Goal: Task Accomplishment & Management: Complete application form

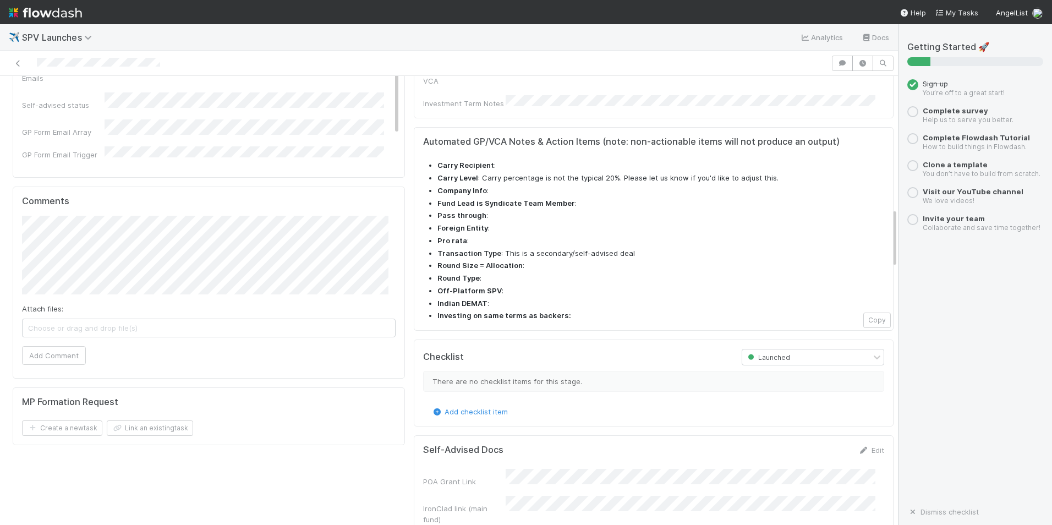
scroll to position [991, 0]
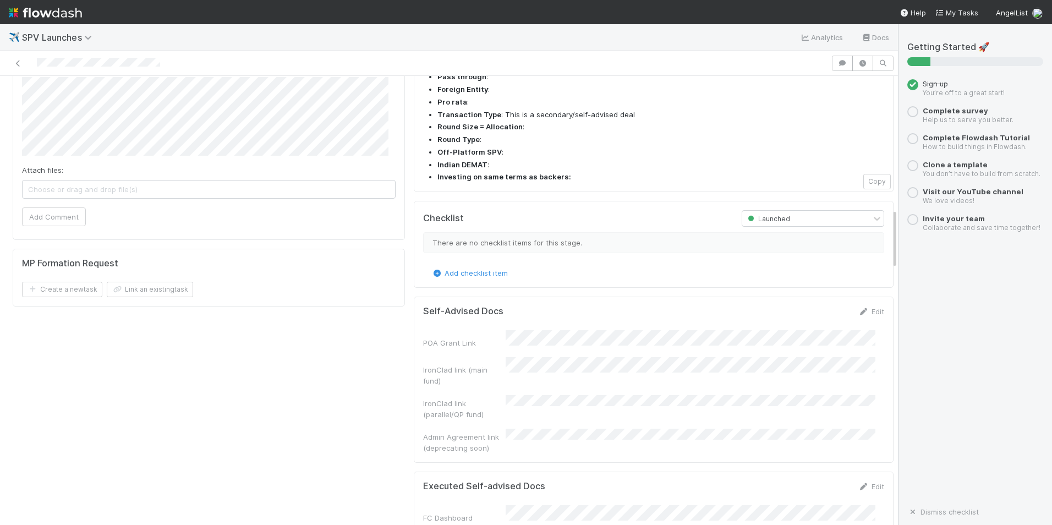
click at [376, 368] on div "Please add this GP Action Item before proceeding with the review: "Confirm whet…" at bounding box center [208, 29] width 401 height 1825
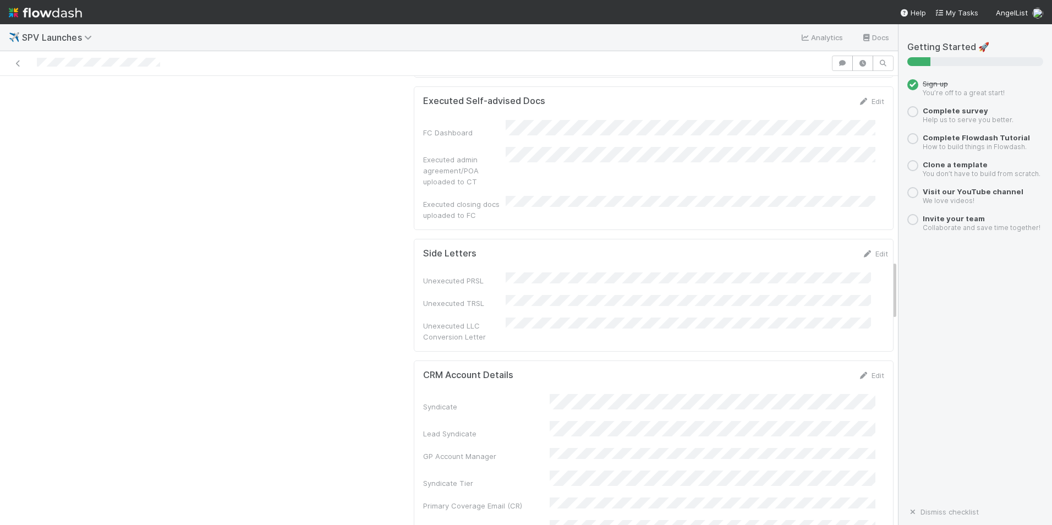
scroll to position [1266, 0]
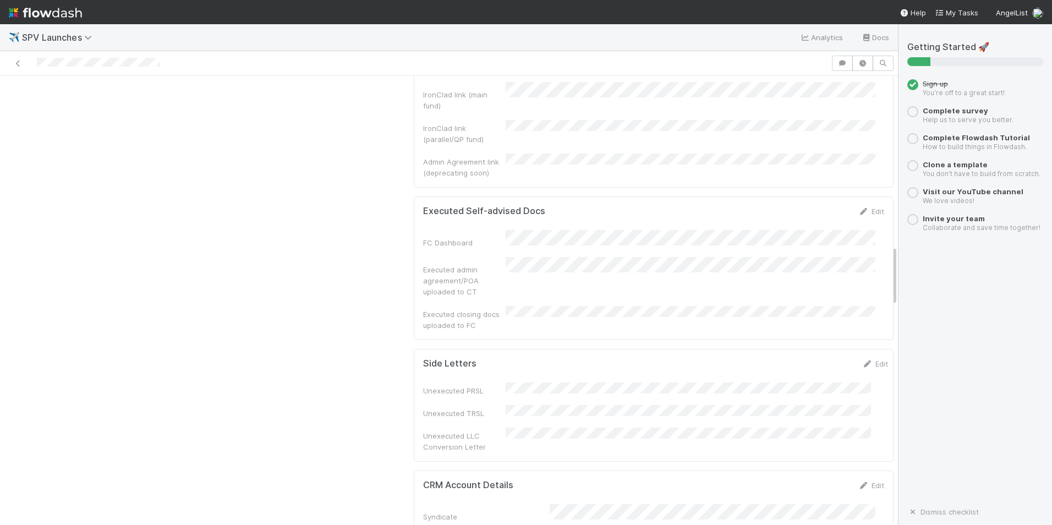
click at [859, 206] on div "Edit" at bounding box center [872, 211] width 26 height 11
click at [860, 206] on div "Edit" at bounding box center [872, 211] width 26 height 11
click at [860, 207] on link "Edit" at bounding box center [872, 211] width 26 height 9
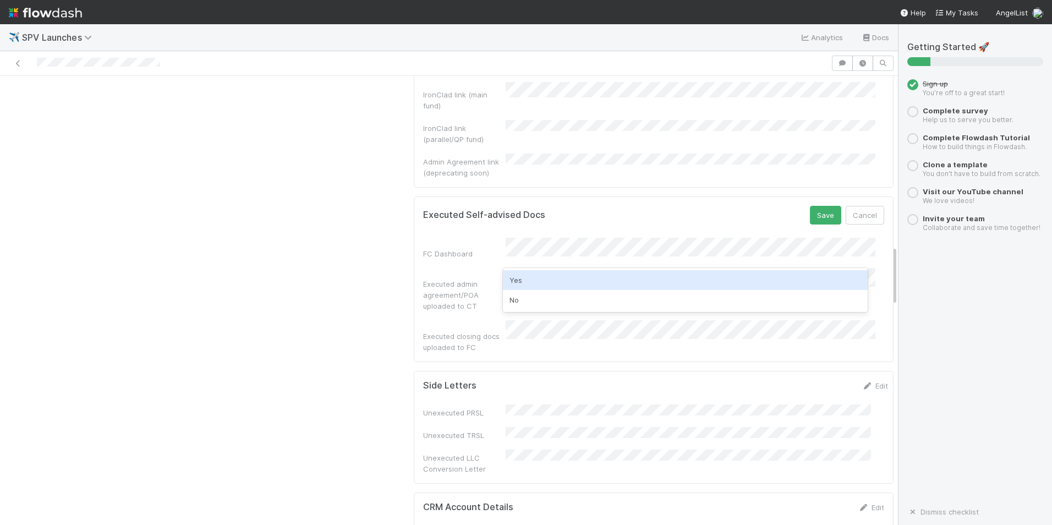
click at [554, 281] on div "Yes" at bounding box center [685, 280] width 365 height 20
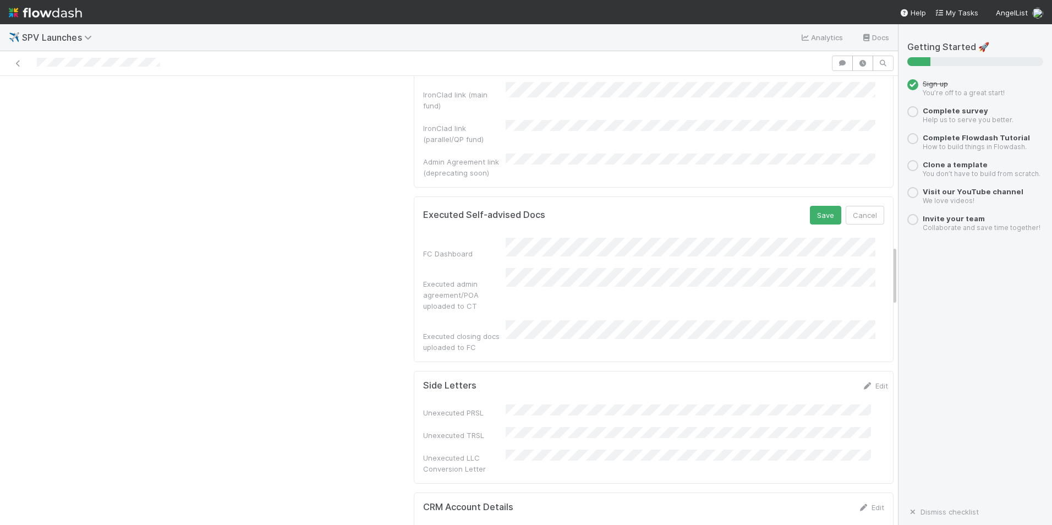
drag, startPoint x: 537, startPoint y: 232, endPoint x: 599, endPoint y: 221, distance: 62.6
click at [537, 268] on div "Executed admin agreement/POA uploaded to CT" at bounding box center [653, 289] width 461 height 43
click at [810, 206] on button "Save" at bounding box center [825, 215] width 31 height 19
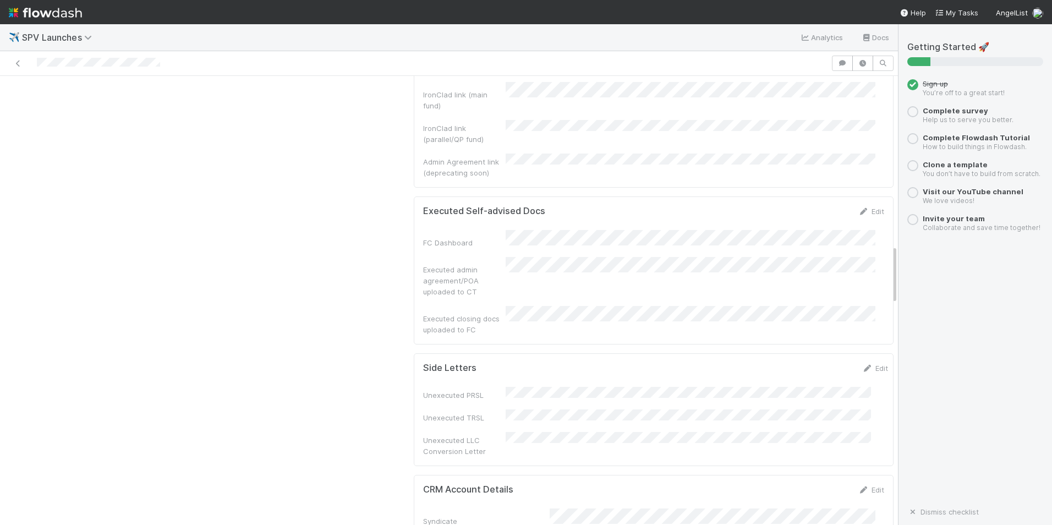
drag, startPoint x: 471, startPoint y: 254, endPoint x: 415, endPoint y: 237, distance: 58.0
click at [415, 237] on div "Executed Self-advised Docs Edit FC Dashboard Executed admin agreement/POA uploa…" at bounding box center [654, 271] width 480 height 148
copy div "Executed closing docs uploaded to FC"
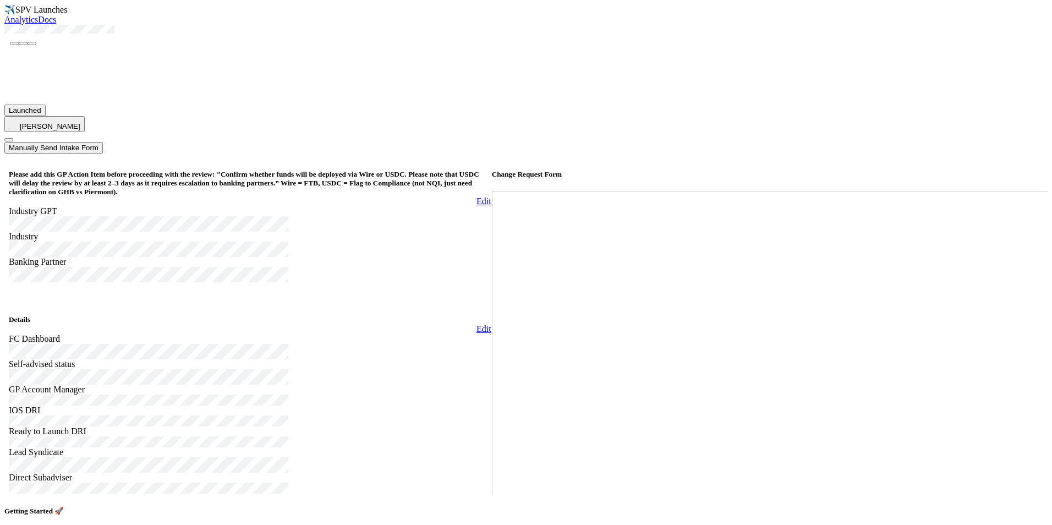
scroll to position [1266, 0]
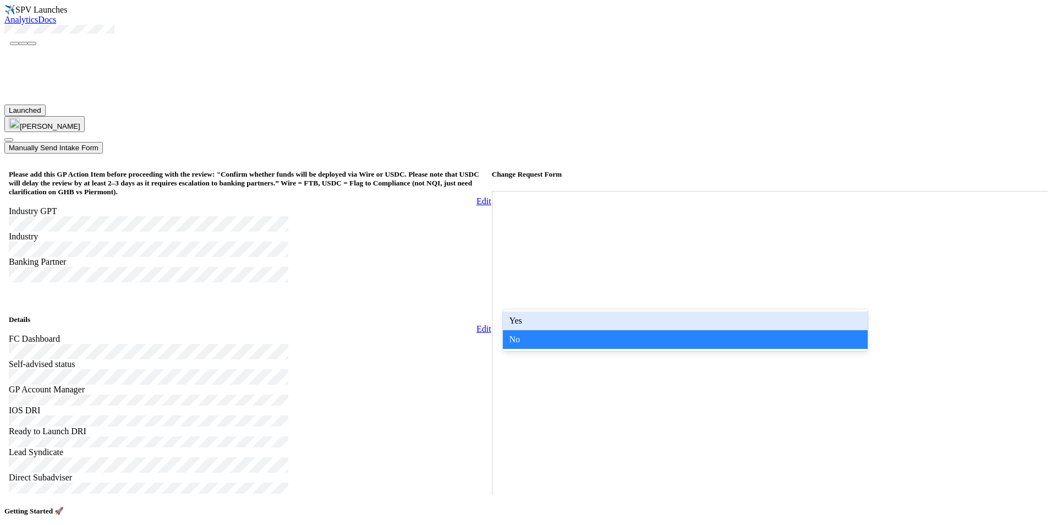
click at [723, 325] on div "Yes" at bounding box center [685, 321] width 365 height 19
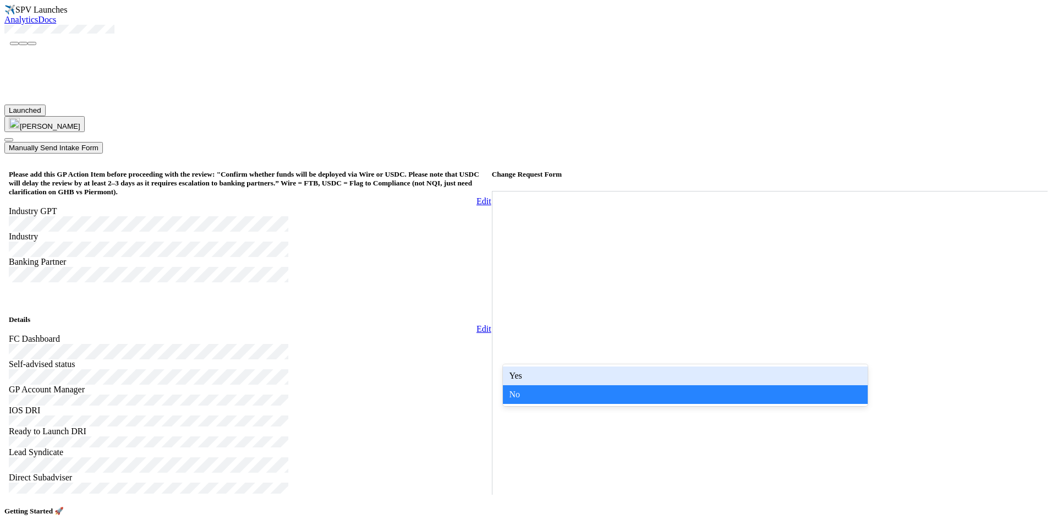
click at [675, 378] on div "Yes" at bounding box center [685, 376] width 365 height 19
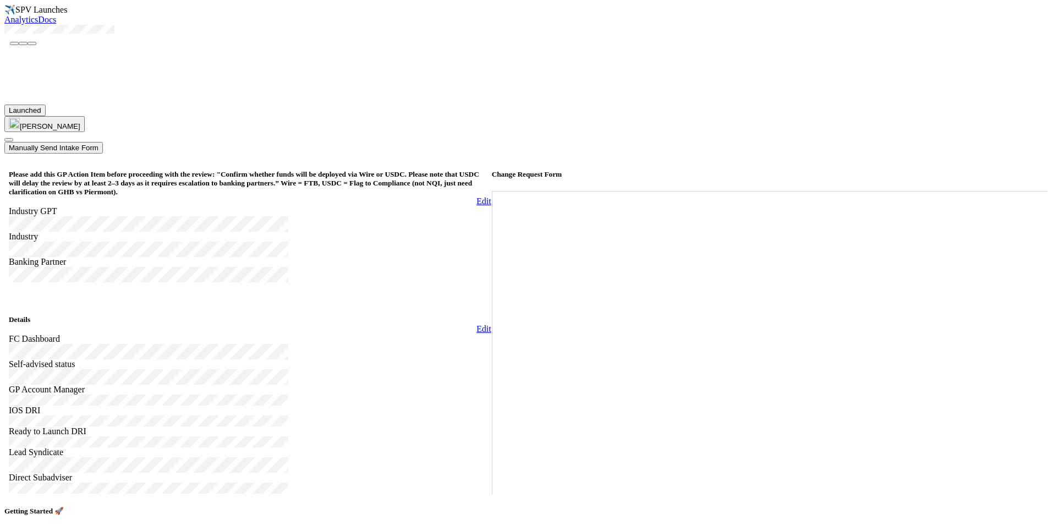
drag, startPoint x: 467, startPoint y: 358, endPoint x: 406, endPoint y: 340, distance: 63.7
copy div "Executed admin agreement/POA uploaded to CT"
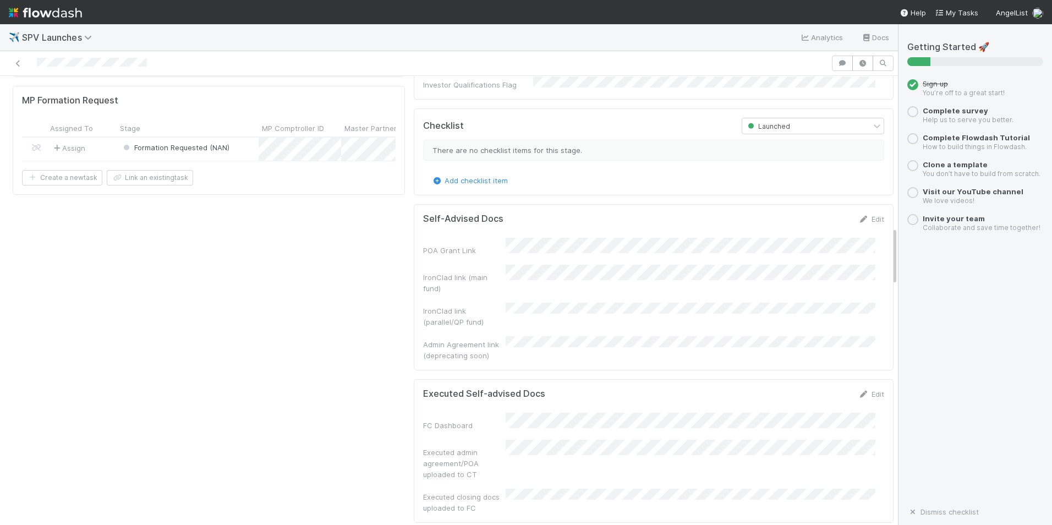
scroll to position [1156, 0]
click at [859, 389] on icon at bounding box center [864, 392] width 11 height 7
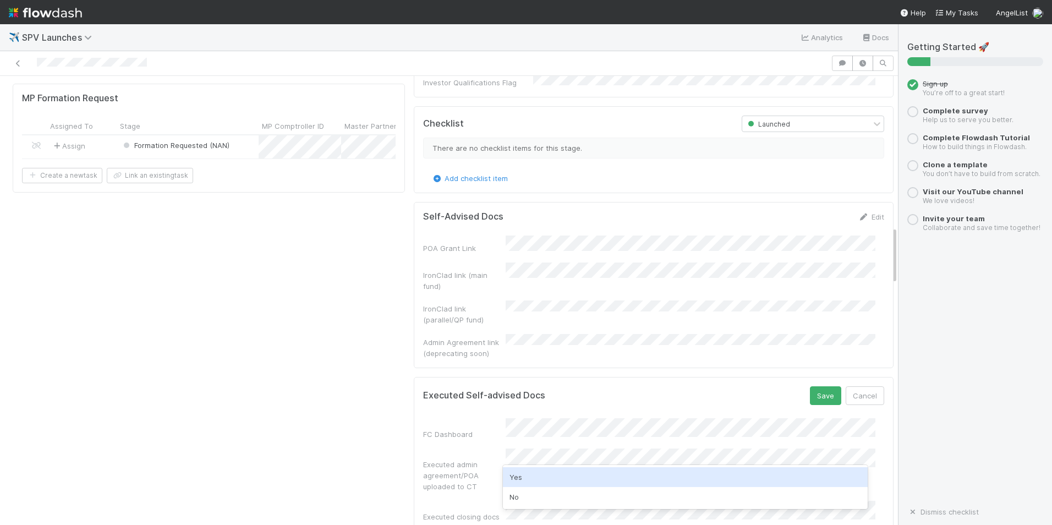
drag, startPoint x: 571, startPoint y: 481, endPoint x: 578, endPoint y: 477, distance: 8.1
click at [571, 482] on div "Yes" at bounding box center [685, 477] width 365 height 20
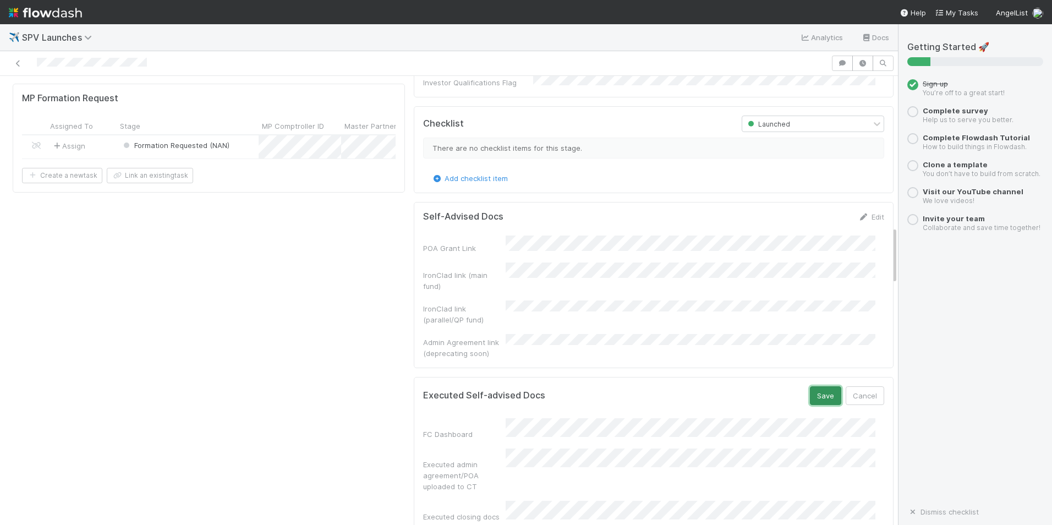
click at [814, 386] on button "Save" at bounding box center [825, 395] width 31 height 19
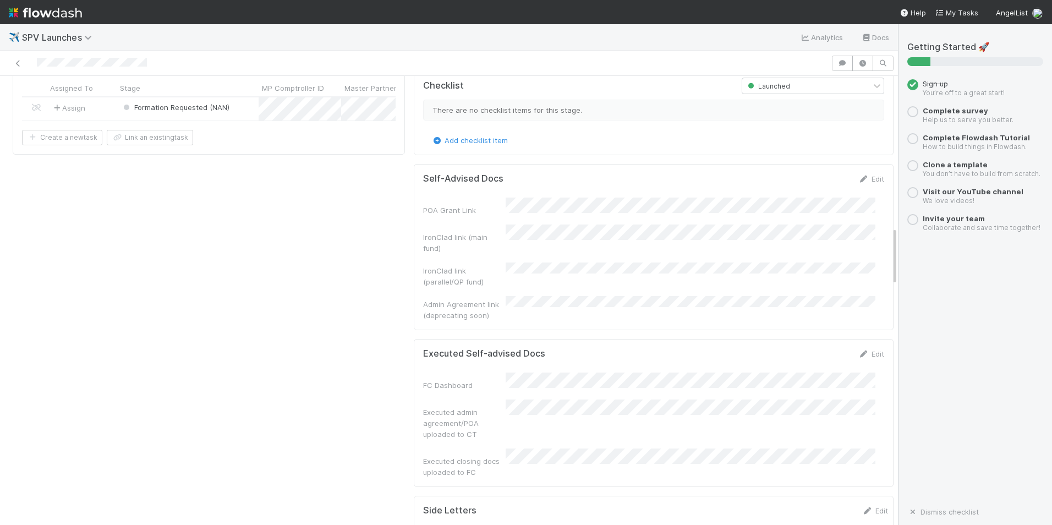
scroll to position [1211, 0]
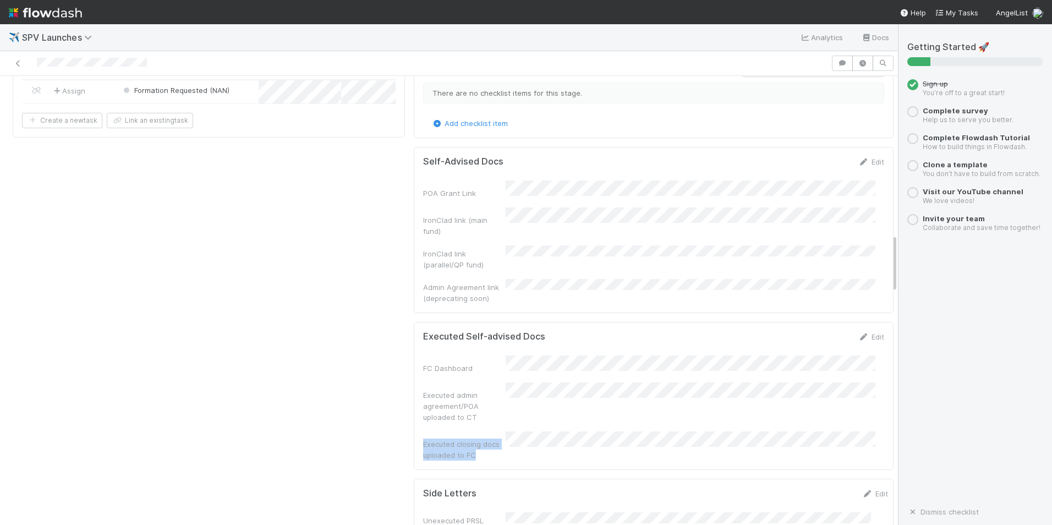
copy div "Executed closing docs uploaded to FC"
drag, startPoint x: 466, startPoint y: 392, endPoint x: 418, endPoint y: 378, distance: 50.5
click at [423, 439] on div "Executed closing docs uploaded to FC" at bounding box center [464, 450] width 83 height 22
drag, startPoint x: 418, startPoint y: 378, endPoint x: 519, endPoint y: 397, distance: 103.1
click at [519, 432] on div "Executed closing docs uploaded to FC" at bounding box center [653, 446] width 461 height 29
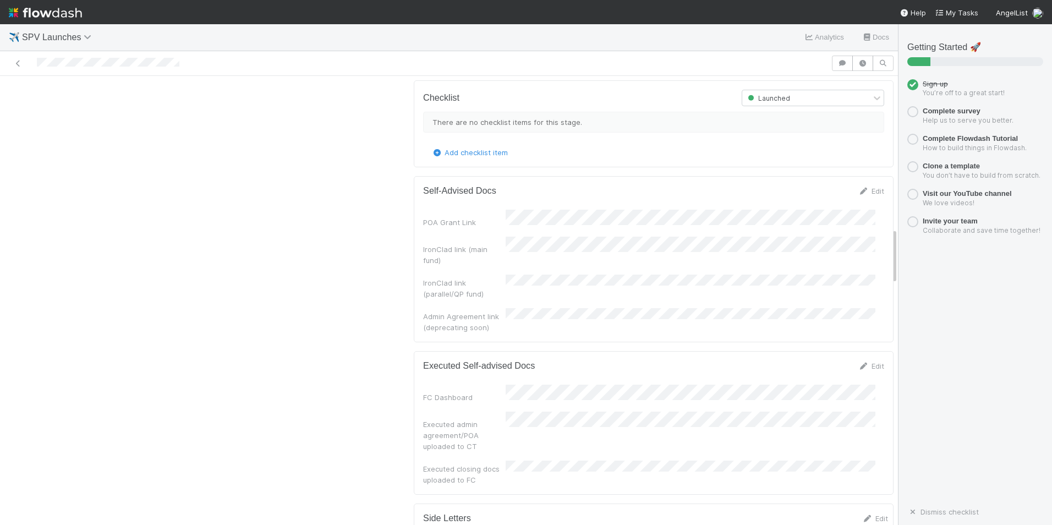
scroll to position [1211, 0]
click at [860, 361] on link "Edit" at bounding box center [872, 365] width 26 height 9
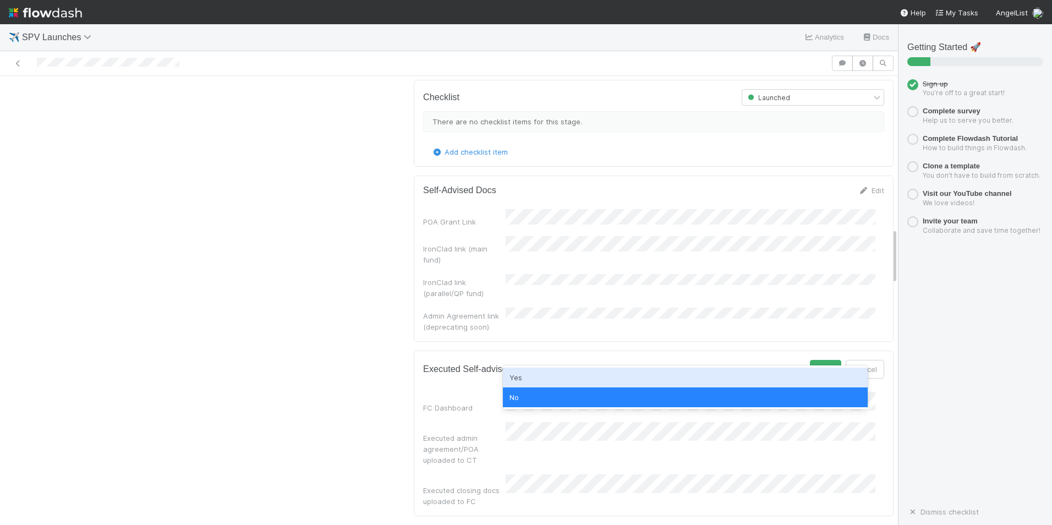
click at [602, 382] on div "Yes" at bounding box center [685, 378] width 365 height 20
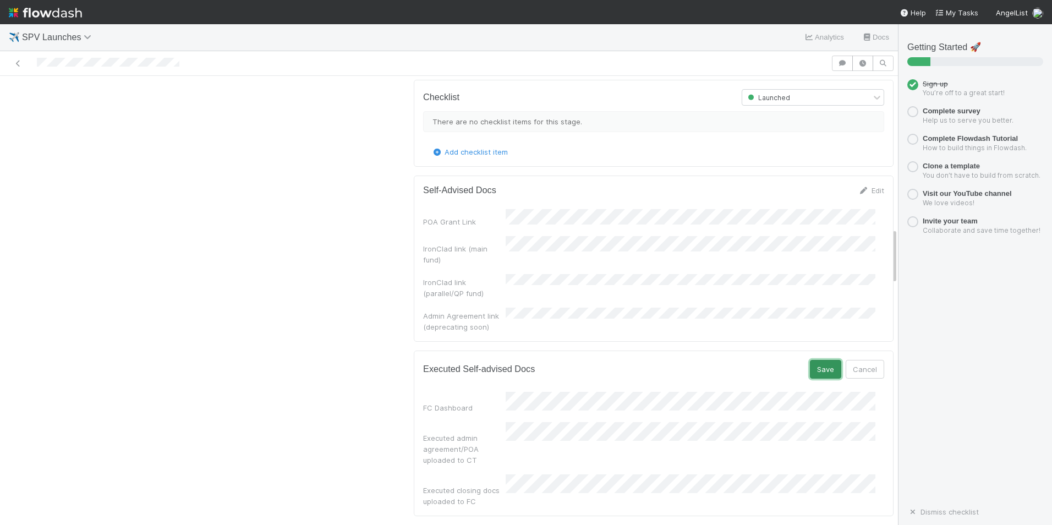
click at [814, 360] on button "Save" at bounding box center [825, 369] width 31 height 19
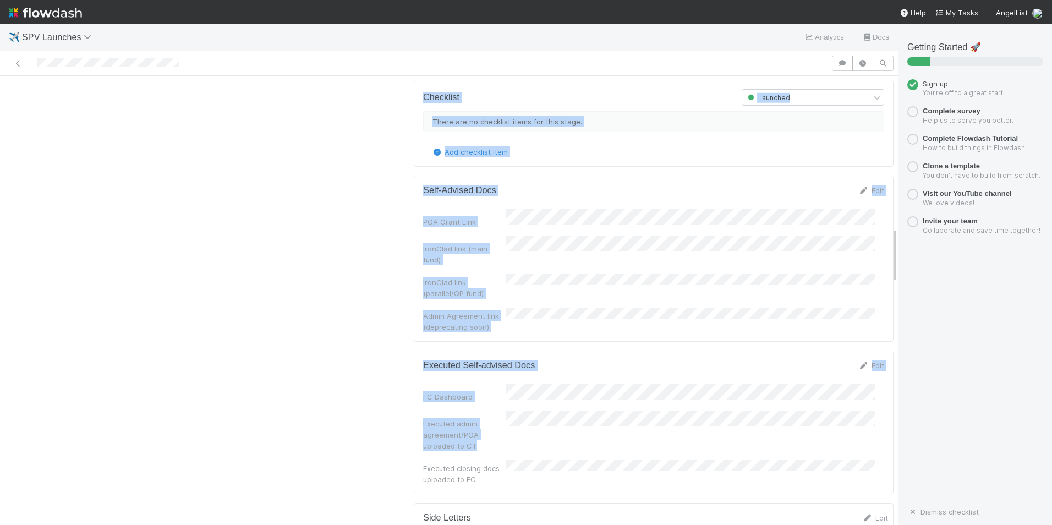
drag, startPoint x: 473, startPoint y: 362, endPoint x: 399, endPoint y: 329, distance: 81.8
copy div "Change Request Form GP Responses to Action Items + RTL Notes Edit VCA/GP respon…"
drag, startPoint x: 399, startPoint y: 329, endPoint x: 417, endPoint y: 355, distance: 31.5
click at [423, 418] on div "Executed admin agreement/POA uploaded to CT" at bounding box center [464, 434] width 83 height 33
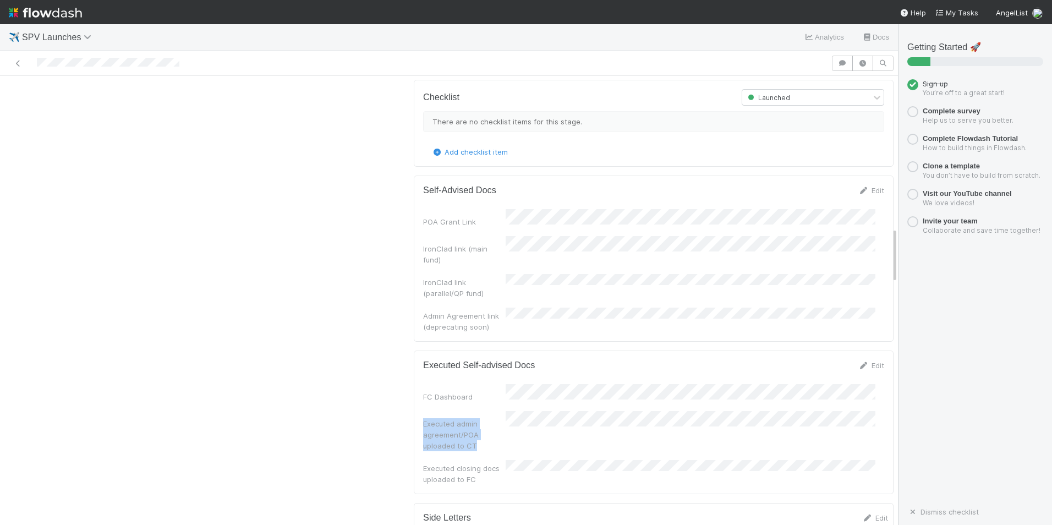
drag, startPoint x: 414, startPoint y: 338, endPoint x: 468, endPoint y: 365, distance: 60.8
click at [468, 365] on div "Executed Self-advised Docs Edit FC Dashboard Executed admin agreement/POA uploa…" at bounding box center [654, 423] width 480 height 144
copy div "Executed admin agreement/POA uploaded to CT"
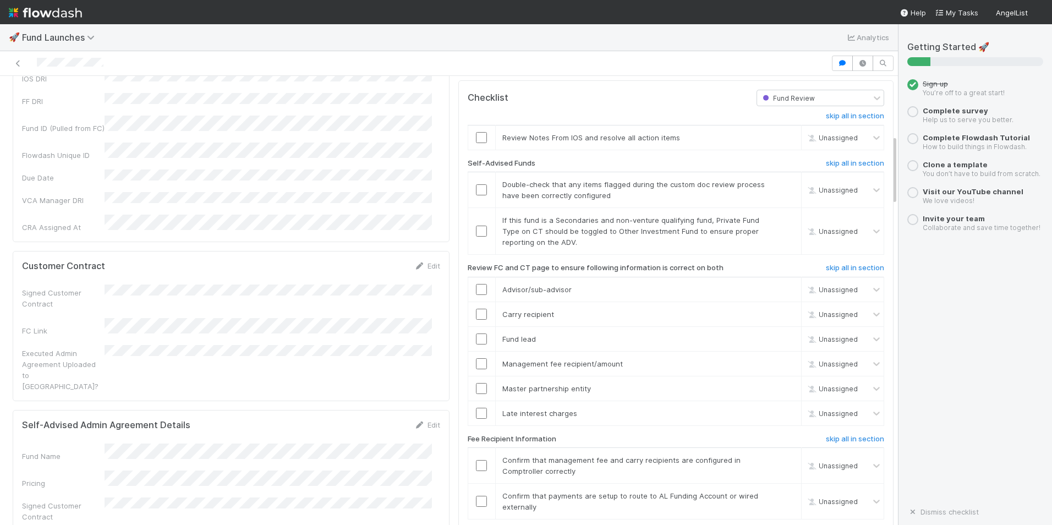
scroll to position [440, 0]
click at [432, 260] on div "Edit" at bounding box center [428, 265] width 26 height 11
click at [428, 261] on link "Edit" at bounding box center [428, 265] width 26 height 9
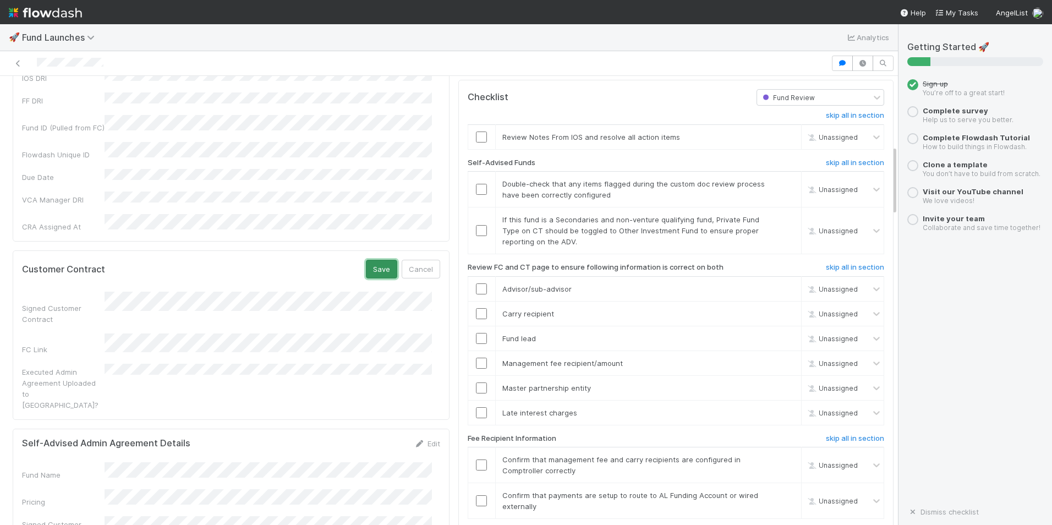
click at [377, 260] on button "Save" at bounding box center [381, 269] width 31 height 19
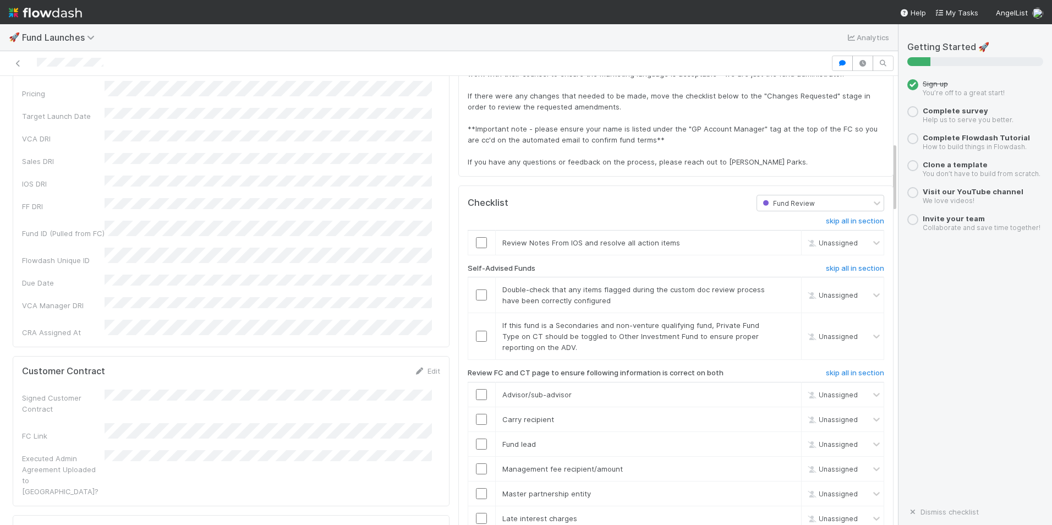
scroll to position [330, 0]
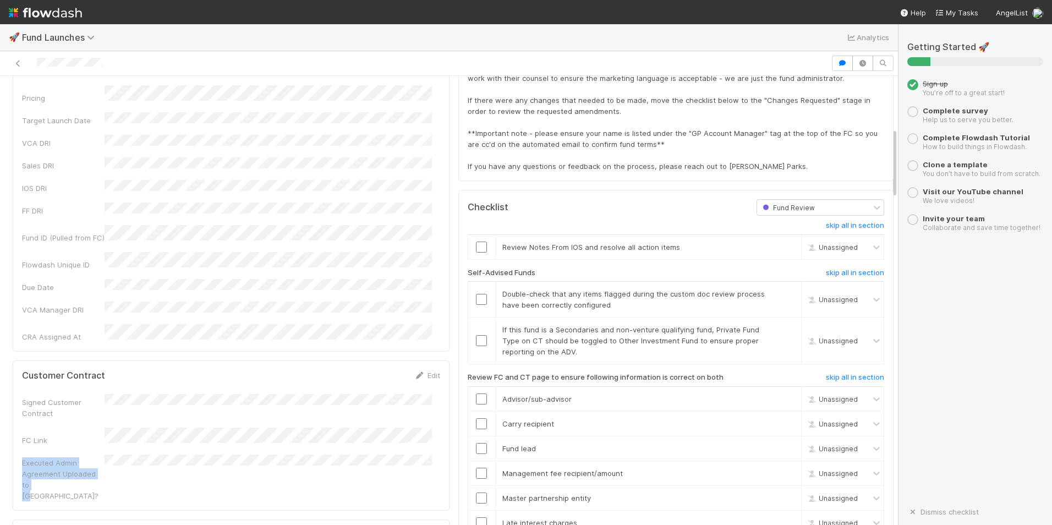
drag, startPoint x: 30, startPoint y: 428, endPoint x: 19, endPoint y: 407, distance: 22.9
click at [19, 407] on div "Customer Contract Edit Signed Customer Contract FC Link Executed Admin Agreemen…" at bounding box center [231, 436] width 437 height 150
copy div "Executed Admin Agreement Uploaded to CT"
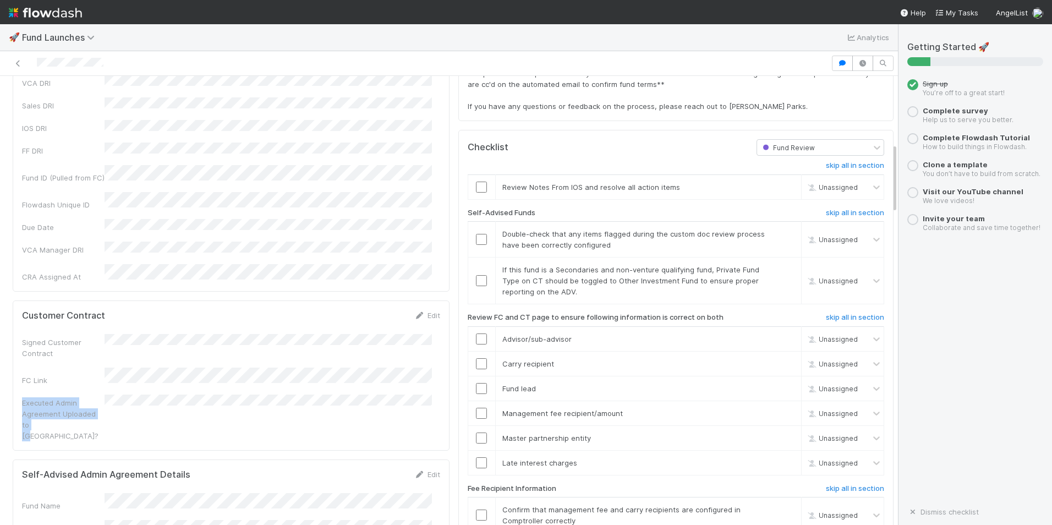
scroll to position [440, 0]
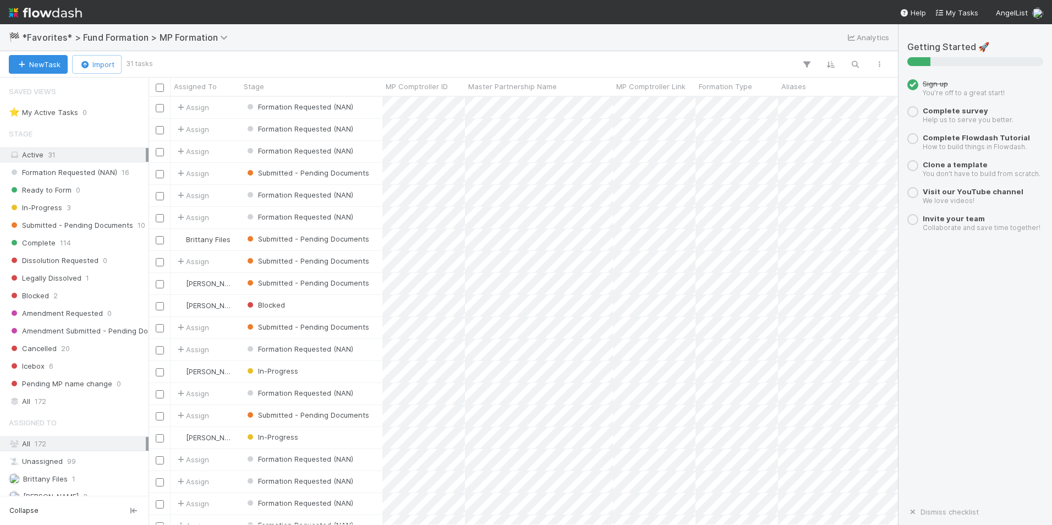
click at [58, 155] on div "Active 31" at bounding box center [77, 155] width 137 height 14
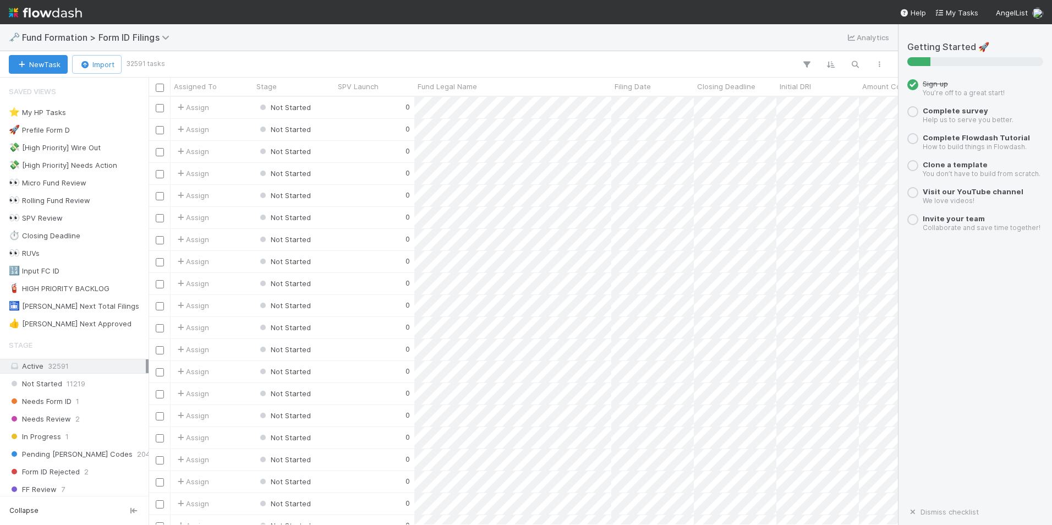
scroll to position [420, 741]
click at [72, 274] on span "15" at bounding box center [68, 271] width 8 height 14
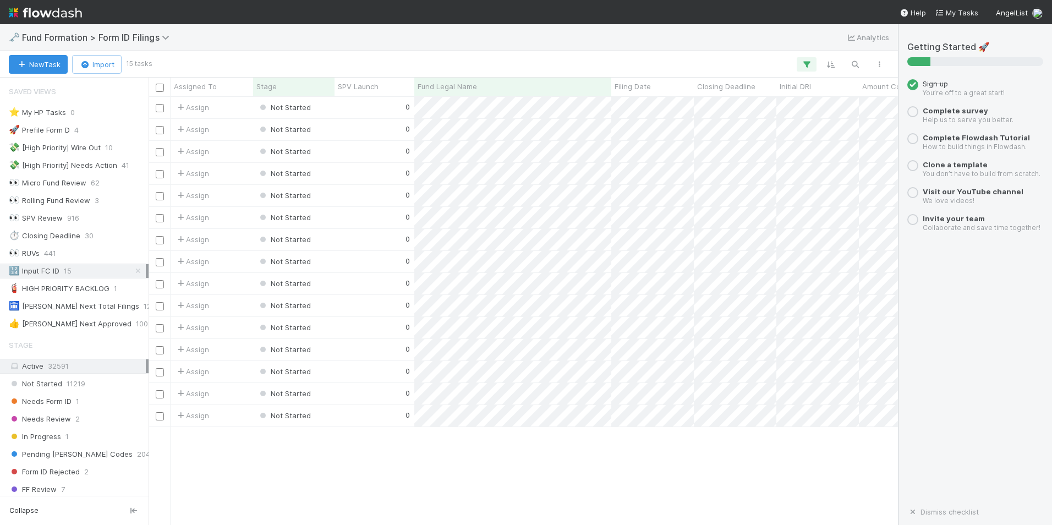
scroll to position [420, 741]
click at [369, 108] on div "0" at bounding box center [375, 107] width 80 height 21
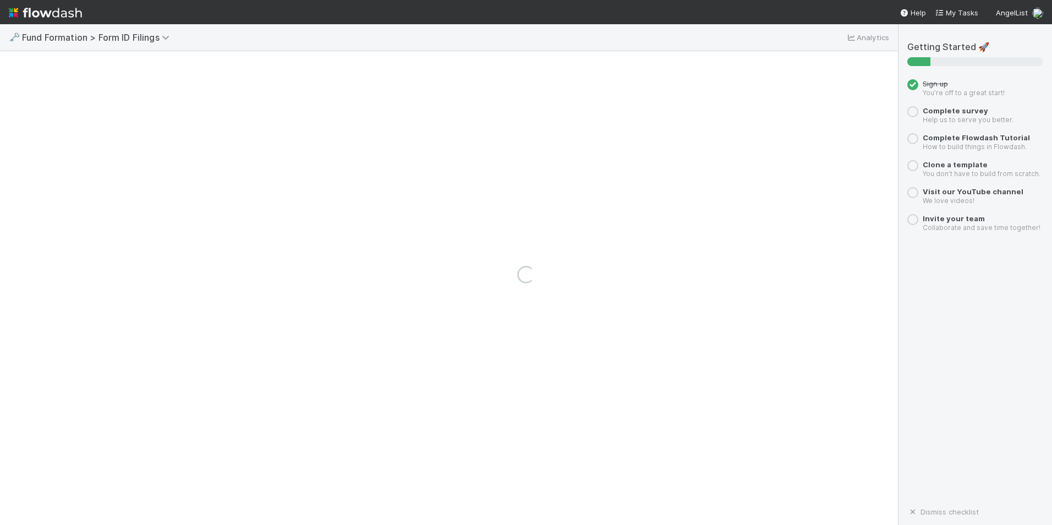
click at [369, 108] on div "Loading..." at bounding box center [526, 274] width 1052 height 501
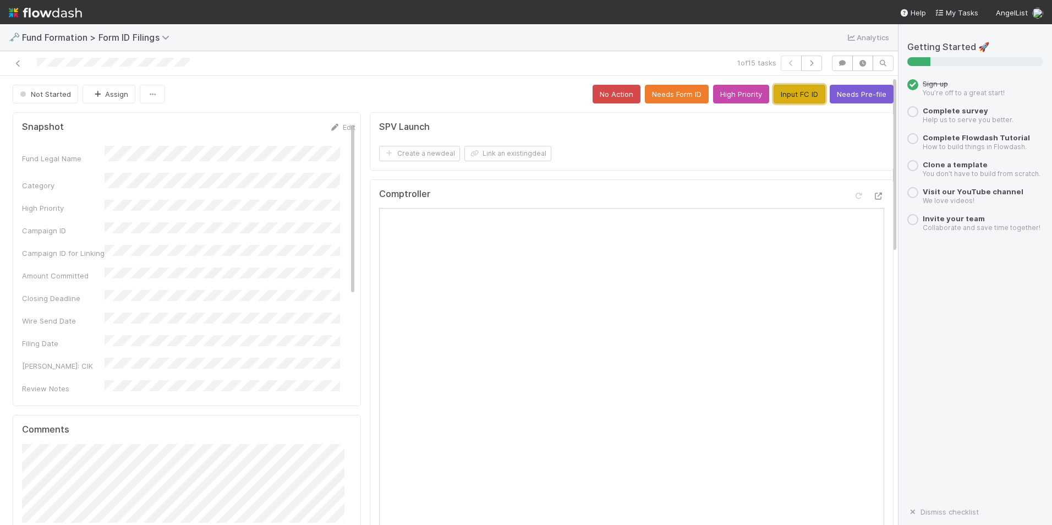
click at [774, 98] on button "Input FC ID" at bounding box center [800, 94] width 52 height 19
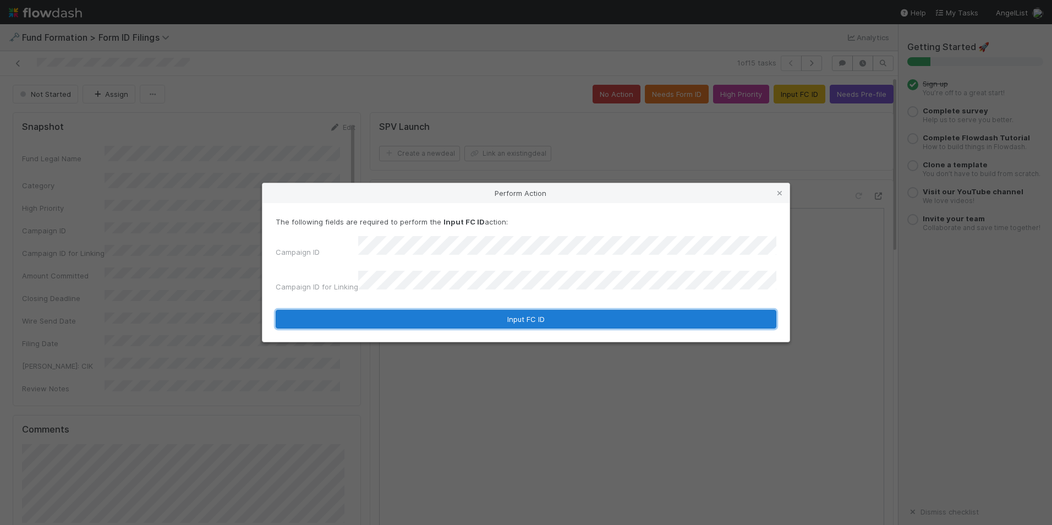
click at [494, 314] on button "Input FC ID" at bounding box center [526, 319] width 501 height 19
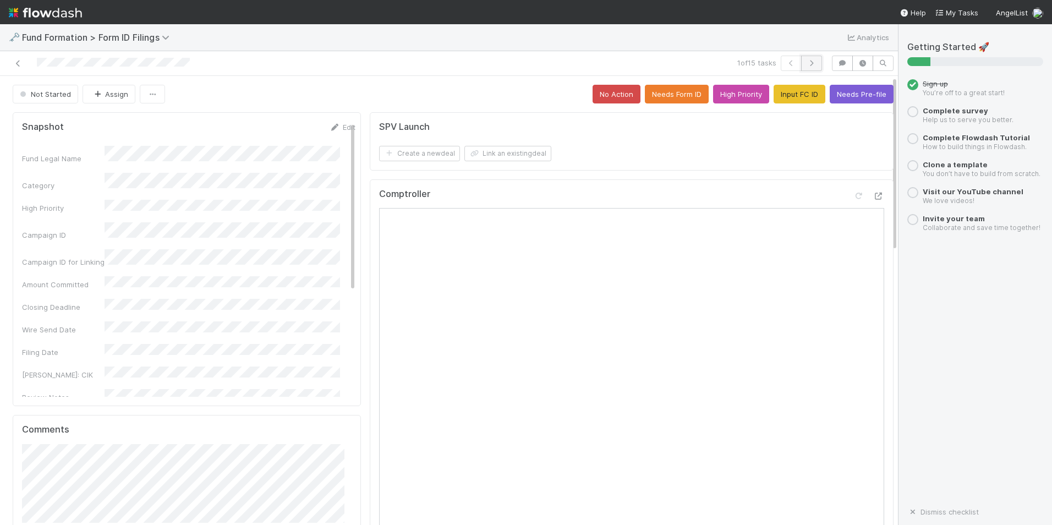
click at [803, 67] on button "button" at bounding box center [811, 63] width 21 height 15
click at [776, 96] on button "Input FC ID" at bounding box center [800, 94] width 52 height 19
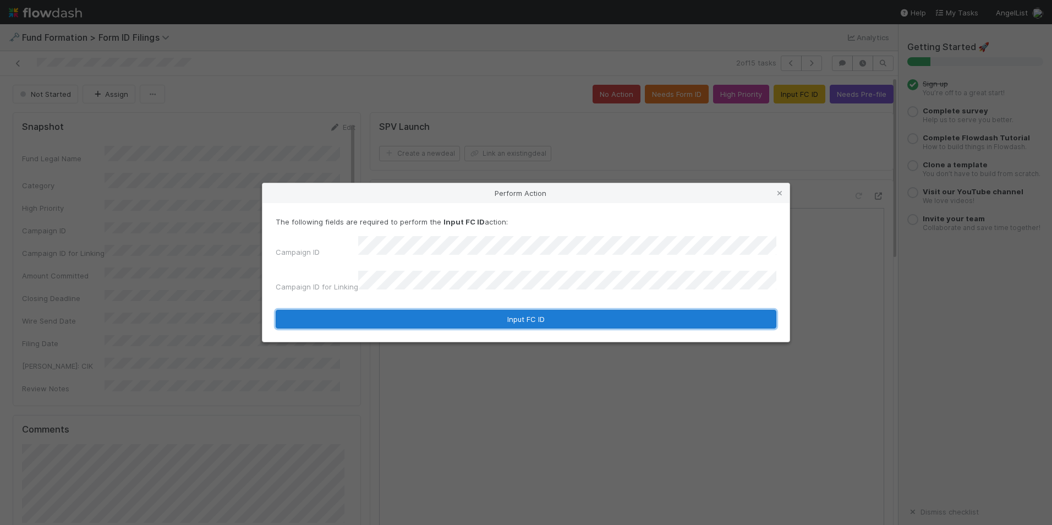
click at [511, 321] on button "Input FC ID" at bounding box center [526, 319] width 501 height 19
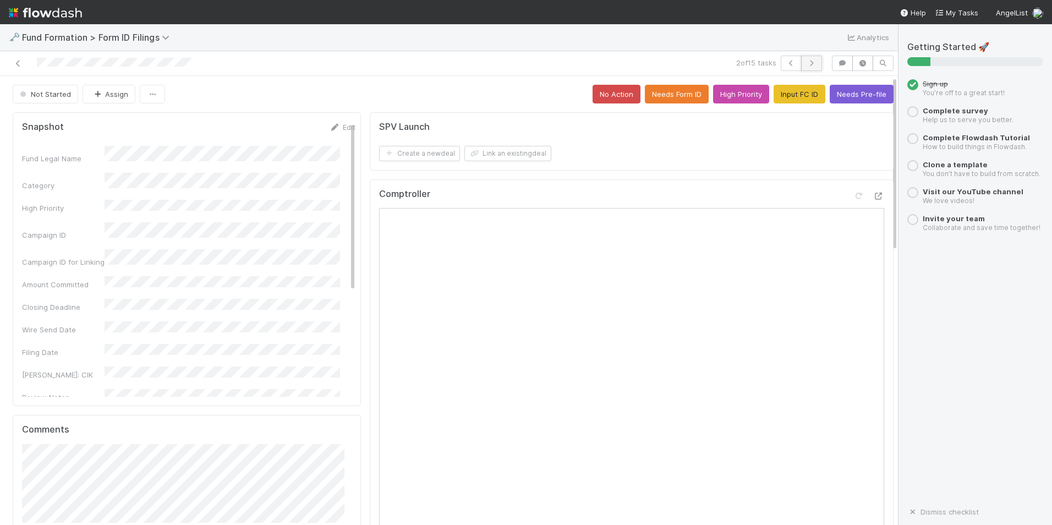
click at [808, 69] on button "button" at bounding box center [811, 63] width 21 height 15
click at [774, 99] on button "Input FC ID" at bounding box center [800, 94] width 52 height 19
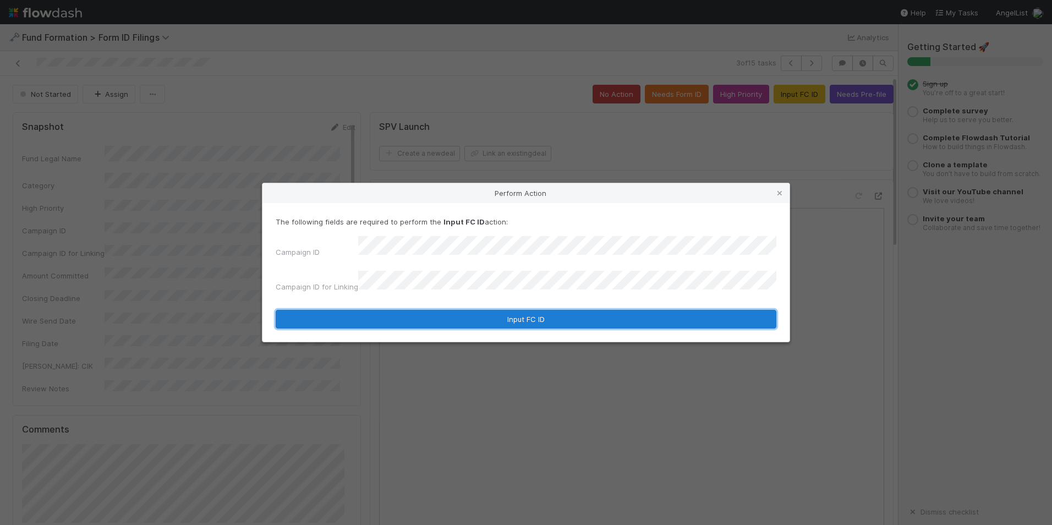
click at [489, 314] on button "Input FC ID" at bounding box center [526, 319] width 501 height 19
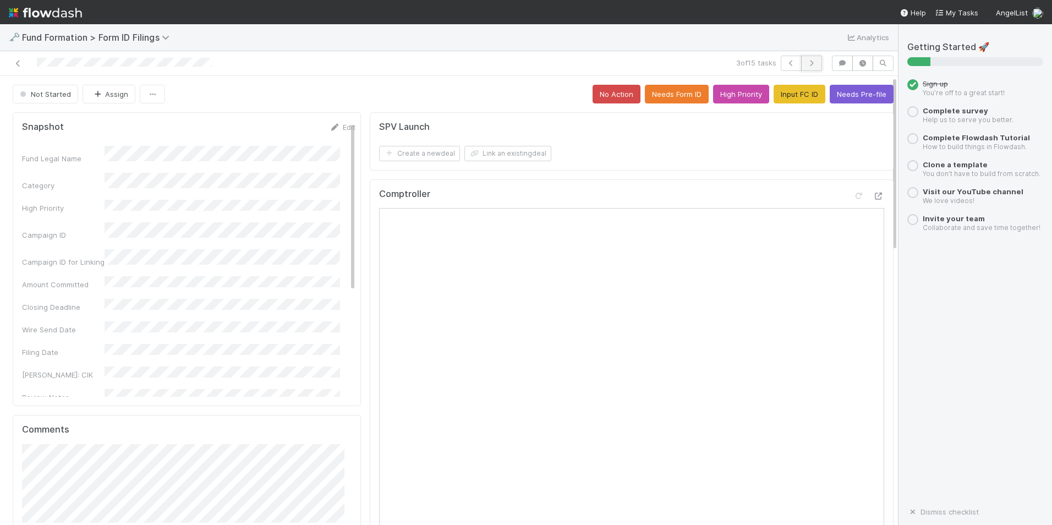
click at [808, 62] on icon "button" at bounding box center [811, 63] width 11 height 7
click at [774, 92] on button "Input FC ID" at bounding box center [800, 94] width 52 height 19
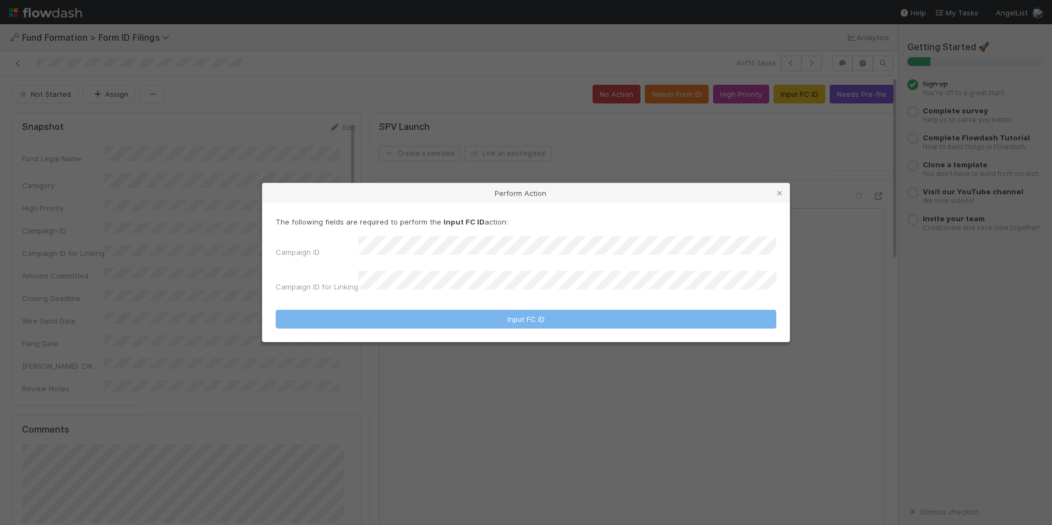
click at [470, 262] on div "Campaign ID Campaign ID for Linking" at bounding box center [526, 266] width 501 height 61
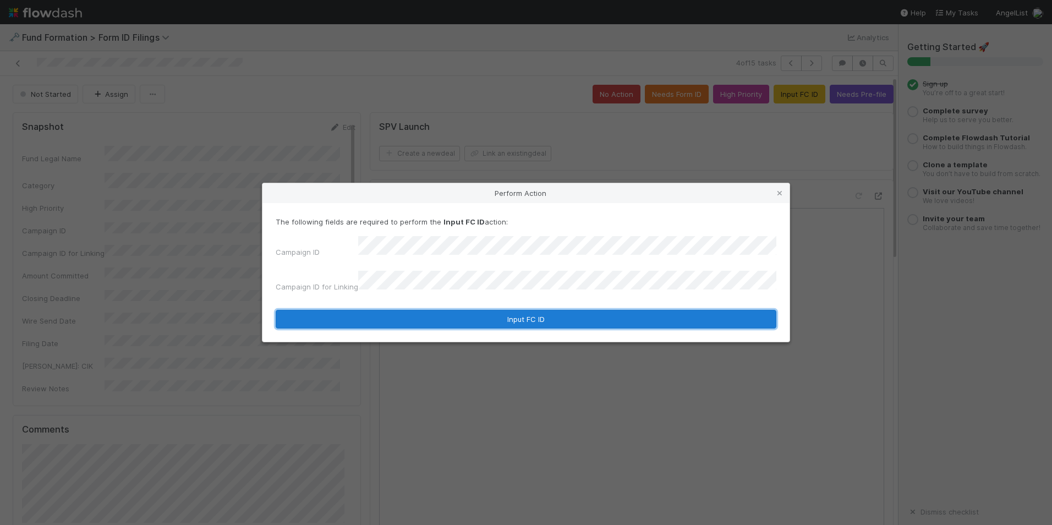
click at [485, 314] on button "Input FC ID" at bounding box center [526, 319] width 501 height 19
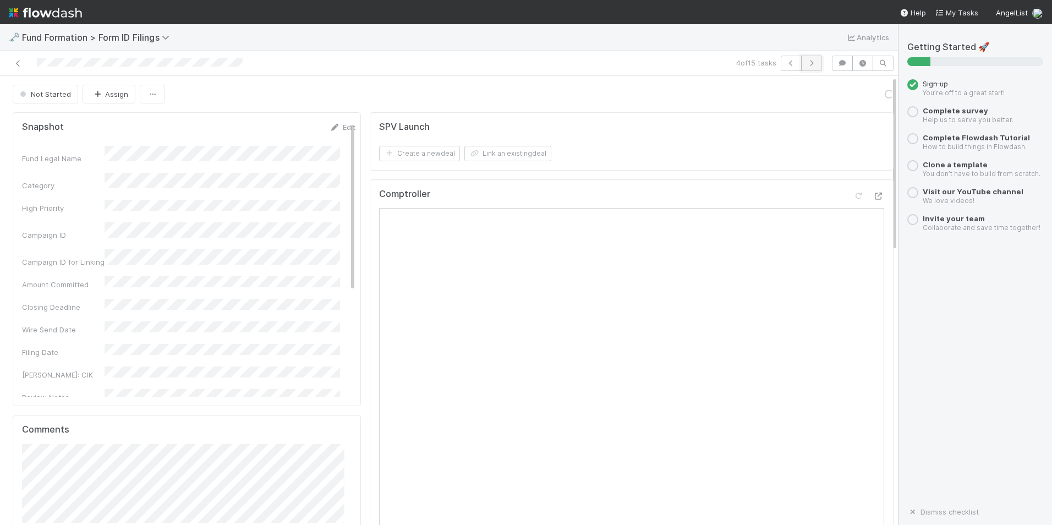
click at [806, 66] on icon "button" at bounding box center [811, 63] width 11 height 7
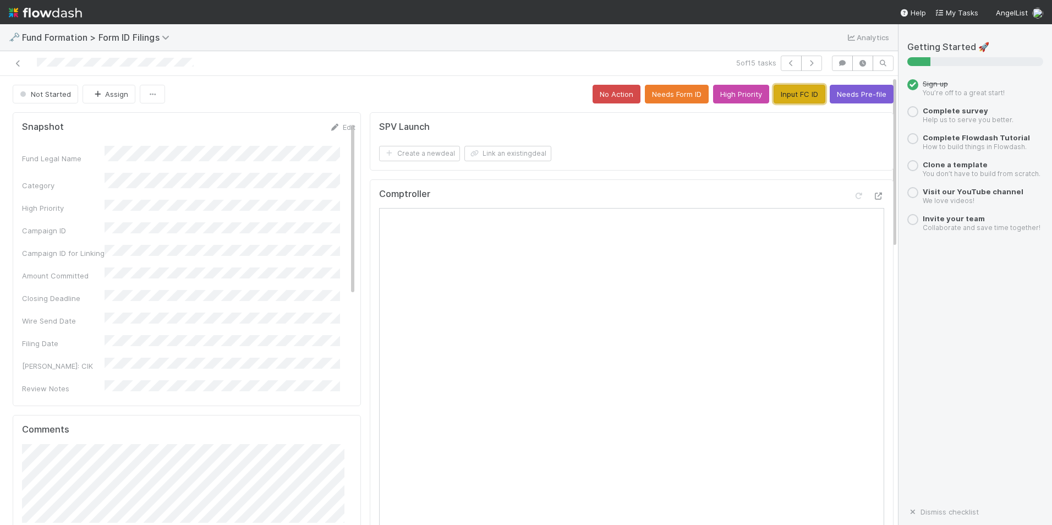
click at [778, 92] on button "Input FC ID" at bounding box center [800, 94] width 52 height 19
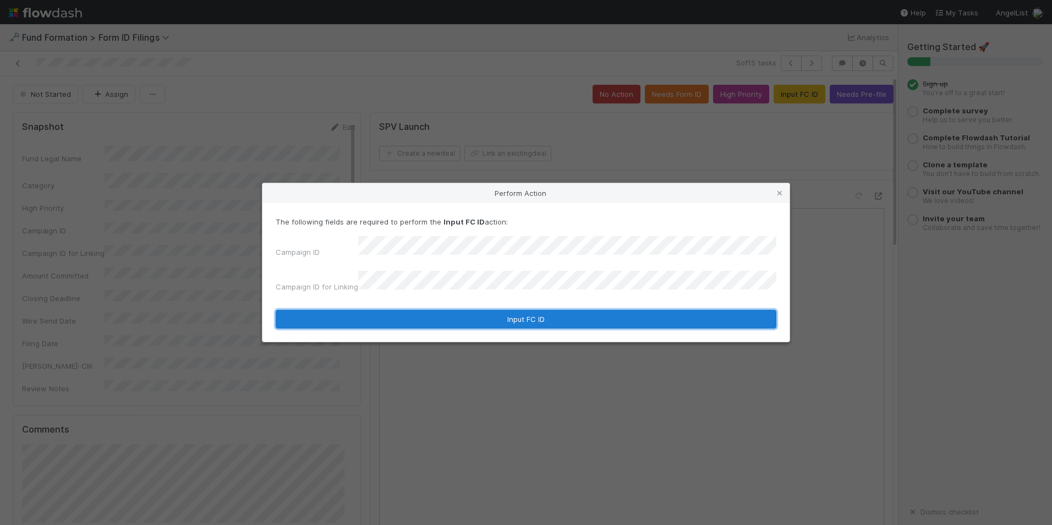
click at [503, 310] on button "Input FC ID" at bounding box center [526, 319] width 501 height 19
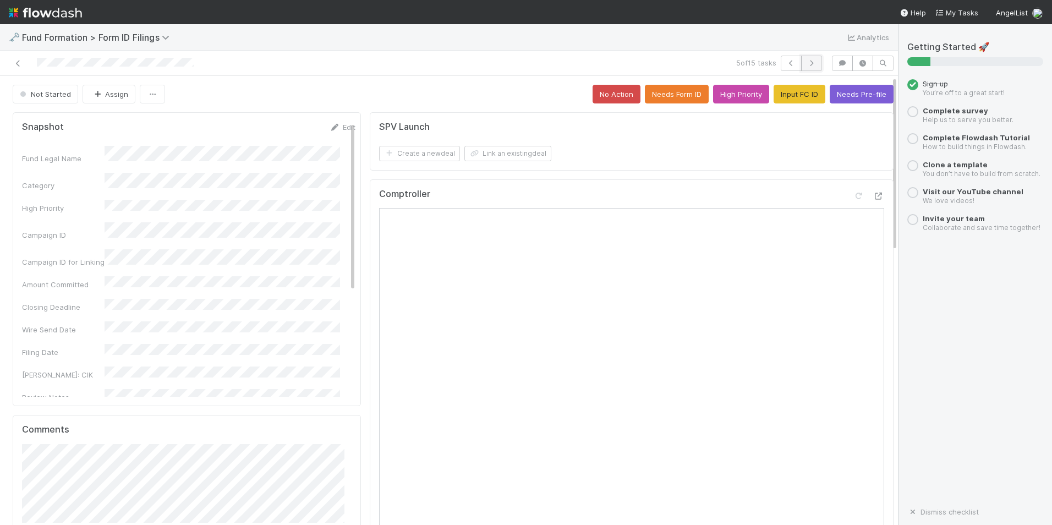
click at [809, 59] on button "button" at bounding box center [811, 63] width 21 height 15
click at [777, 99] on button "Input FC ID" at bounding box center [800, 94] width 52 height 19
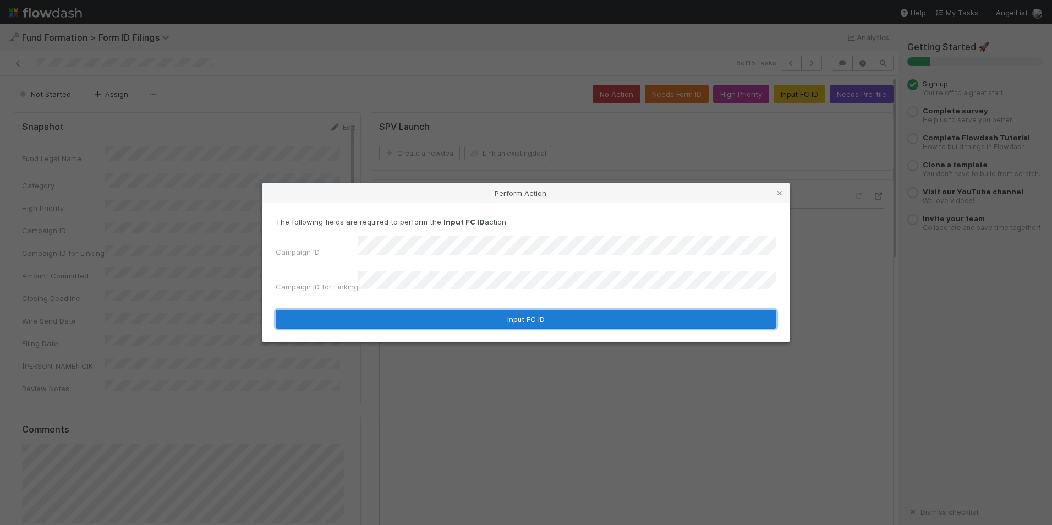
click at [483, 310] on button "Input FC ID" at bounding box center [526, 319] width 501 height 19
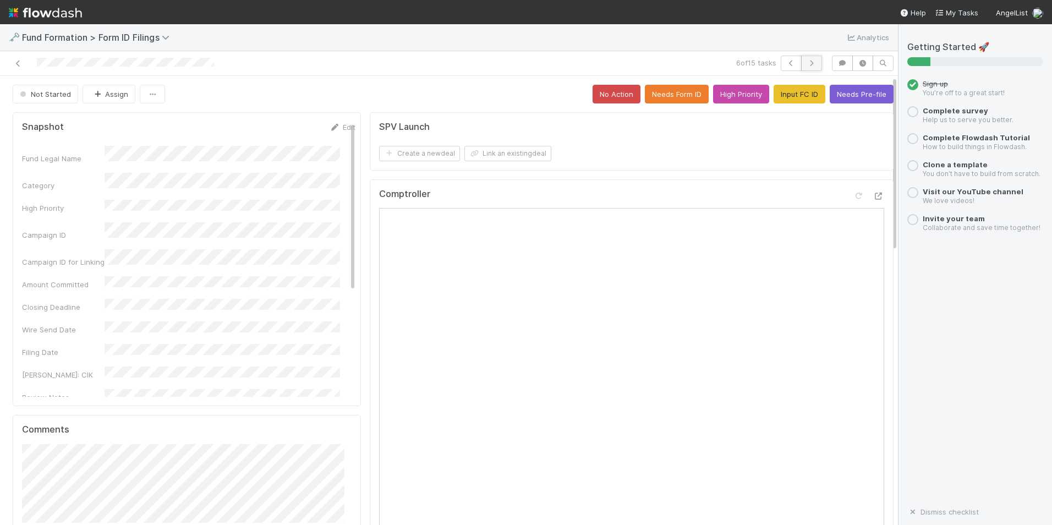
click at [806, 65] on icon "button" at bounding box center [811, 63] width 11 height 7
click at [775, 90] on button "Input FC ID" at bounding box center [800, 94] width 52 height 19
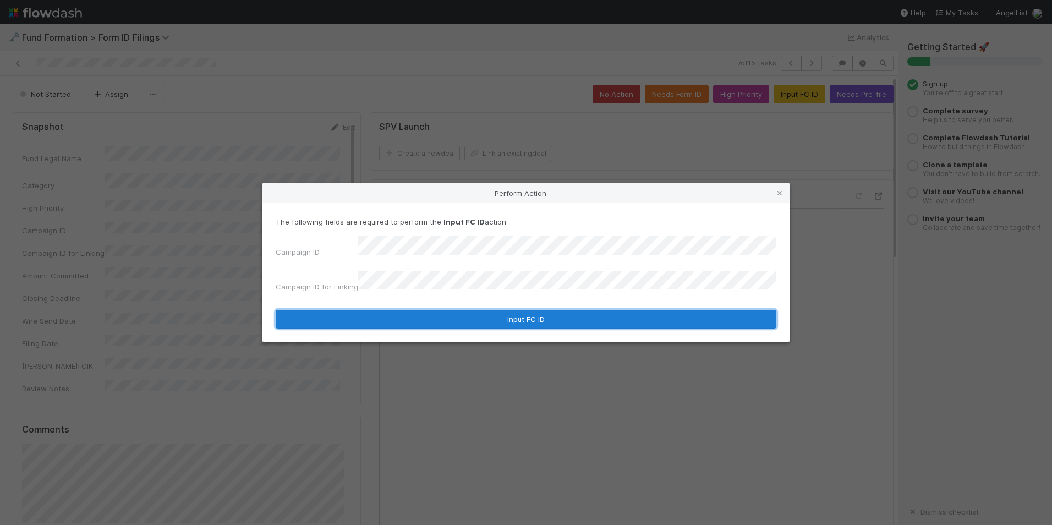
click at [478, 314] on button "Input FC ID" at bounding box center [526, 319] width 501 height 19
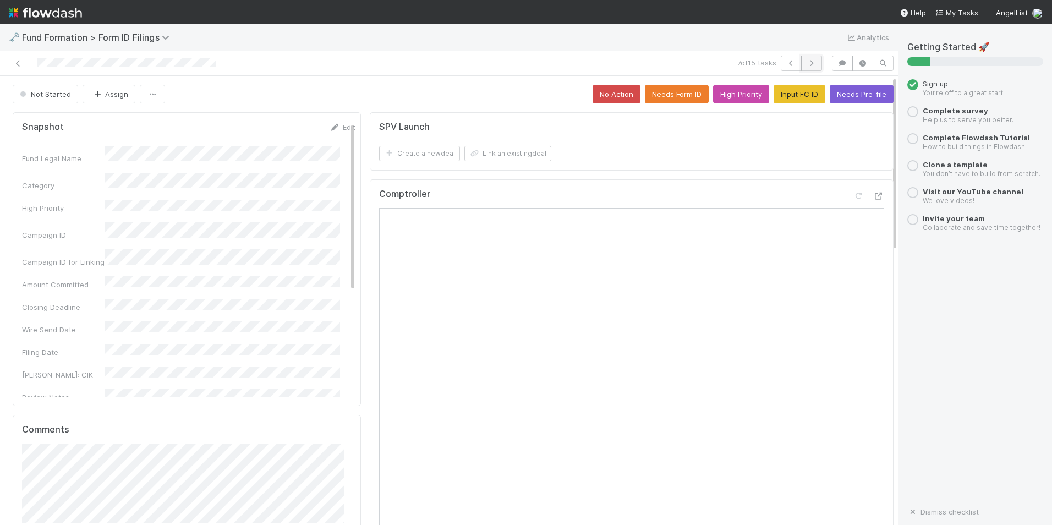
click at [806, 61] on icon "button" at bounding box center [811, 63] width 11 height 7
click at [793, 89] on button "Input FC ID" at bounding box center [800, 94] width 52 height 19
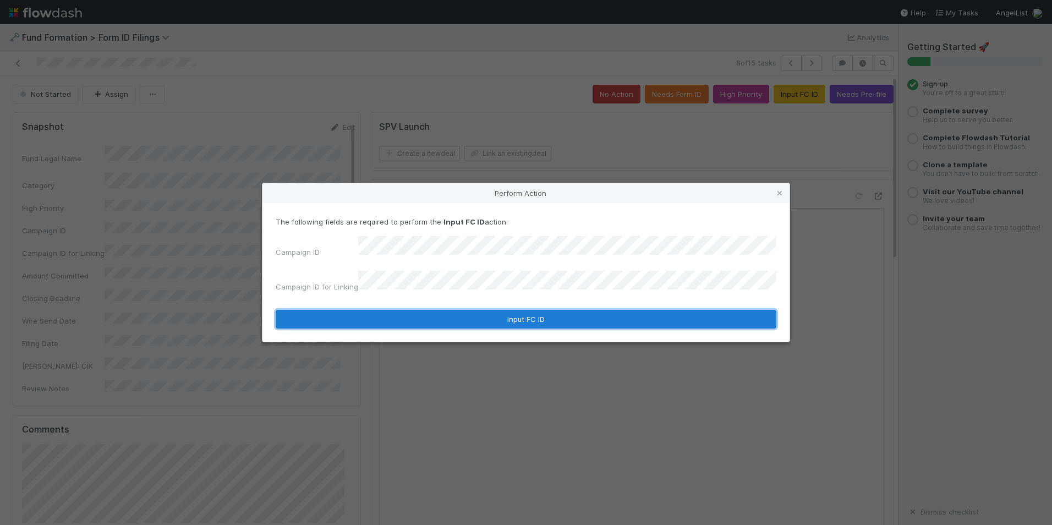
click at [469, 312] on button "Input FC ID" at bounding box center [526, 319] width 501 height 19
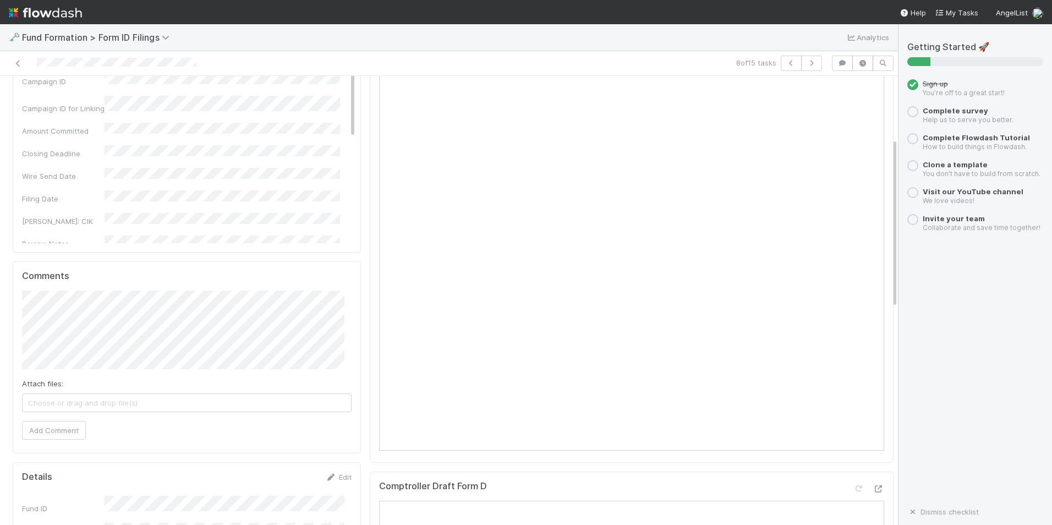
scroll to position [165, 0]
click at [801, 67] on button "button" at bounding box center [811, 63] width 21 height 15
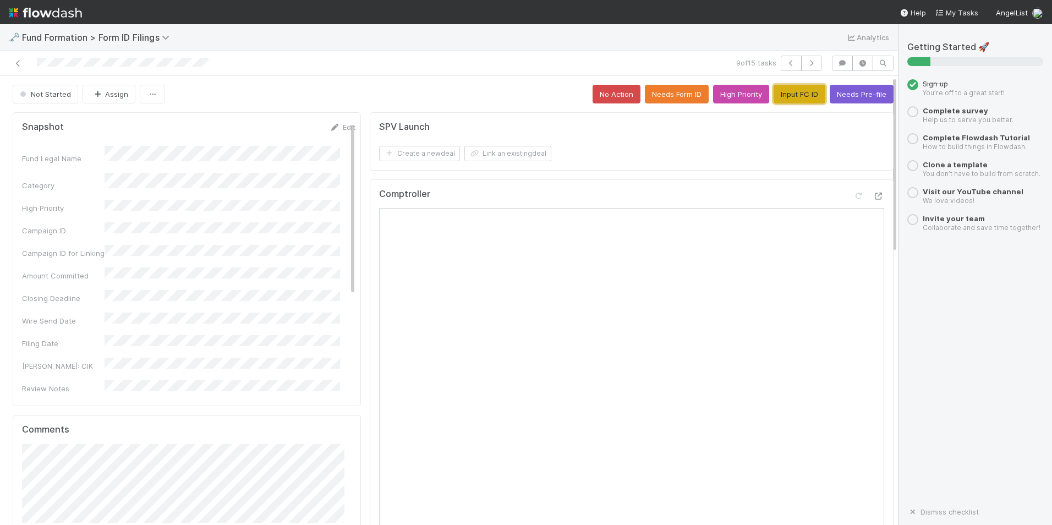
click at [795, 92] on button "Input FC ID" at bounding box center [800, 94] width 52 height 19
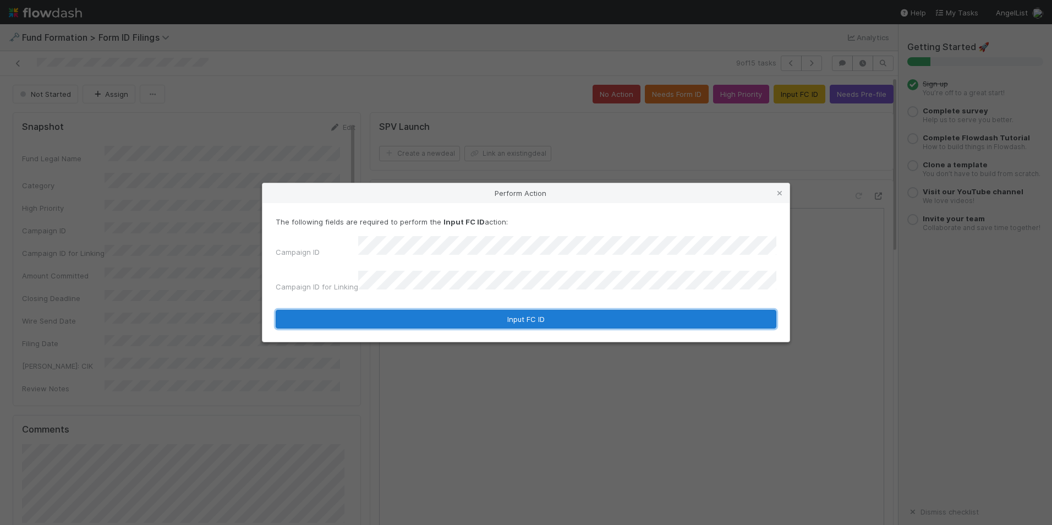
click at [452, 315] on button "Input FC ID" at bounding box center [526, 319] width 501 height 19
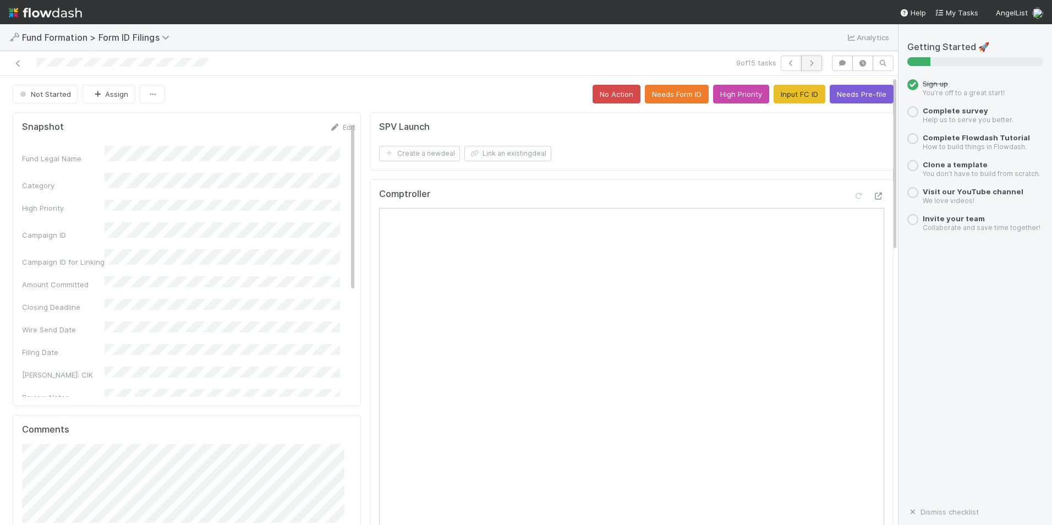
click at [805, 67] on button "button" at bounding box center [811, 63] width 21 height 15
click at [778, 101] on button "Input FC ID" at bounding box center [800, 94] width 52 height 19
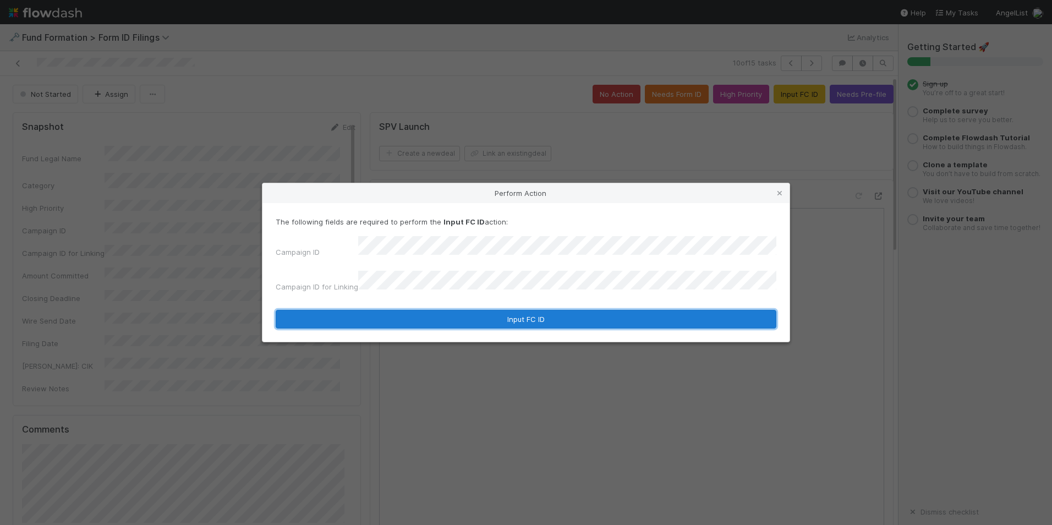
click at [479, 320] on button "Input FC ID" at bounding box center [526, 319] width 501 height 19
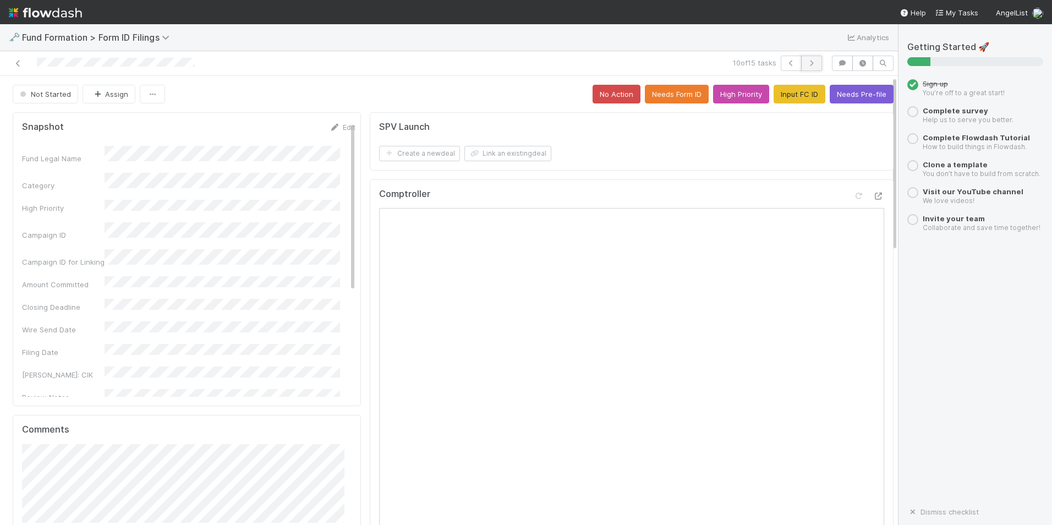
click at [808, 63] on icon "button" at bounding box center [811, 63] width 11 height 7
click at [780, 96] on button "Input FC ID" at bounding box center [800, 94] width 52 height 19
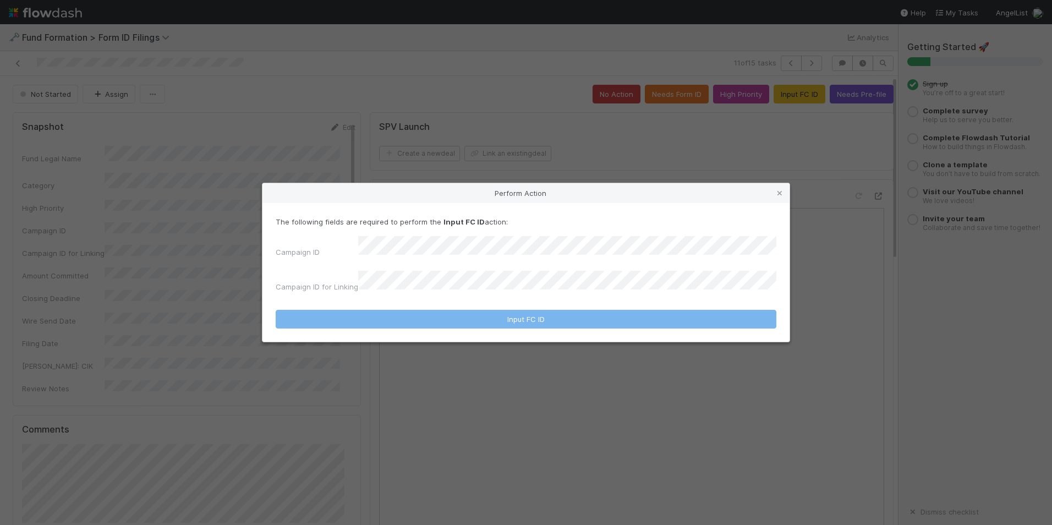
click at [512, 237] on div "The following fields are required to perform the Input FC ID action: Campaign I…" at bounding box center [526, 256] width 501 height 80
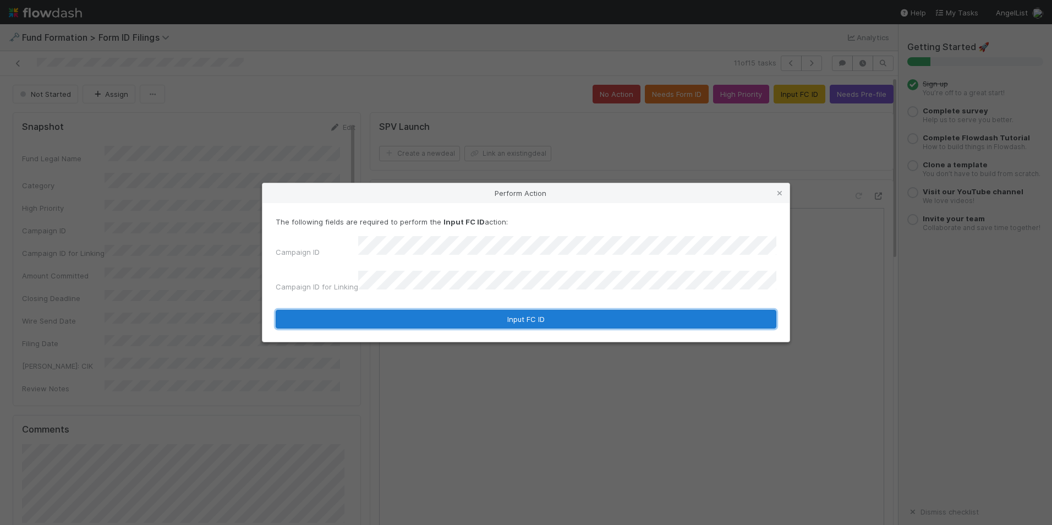
click at [505, 310] on button "Input FC ID" at bounding box center [526, 319] width 501 height 19
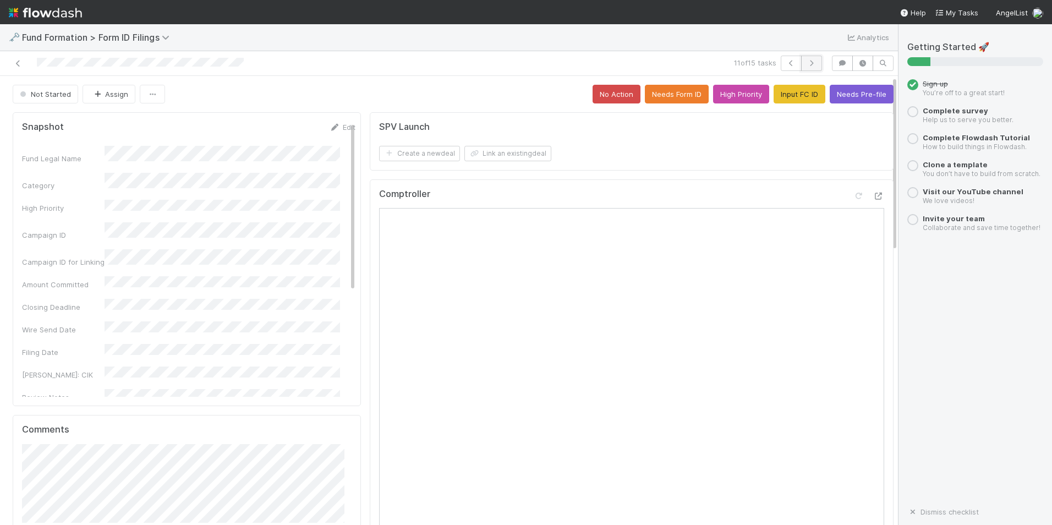
click at [809, 66] on button "button" at bounding box center [811, 63] width 21 height 15
click at [788, 96] on button "Input FC ID" at bounding box center [800, 94] width 52 height 19
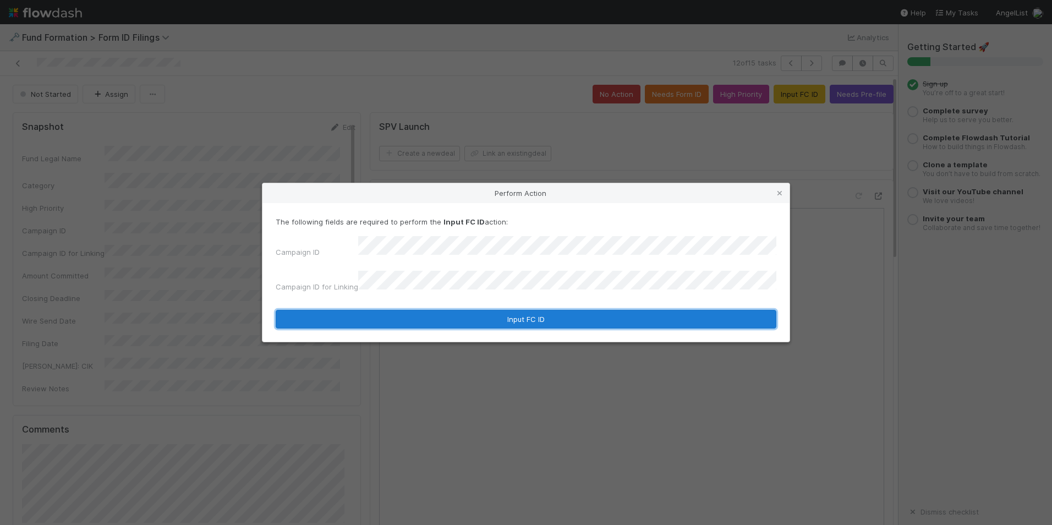
click at [498, 315] on button "Input FC ID" at bounding box center [526, 319] width 501 height 19
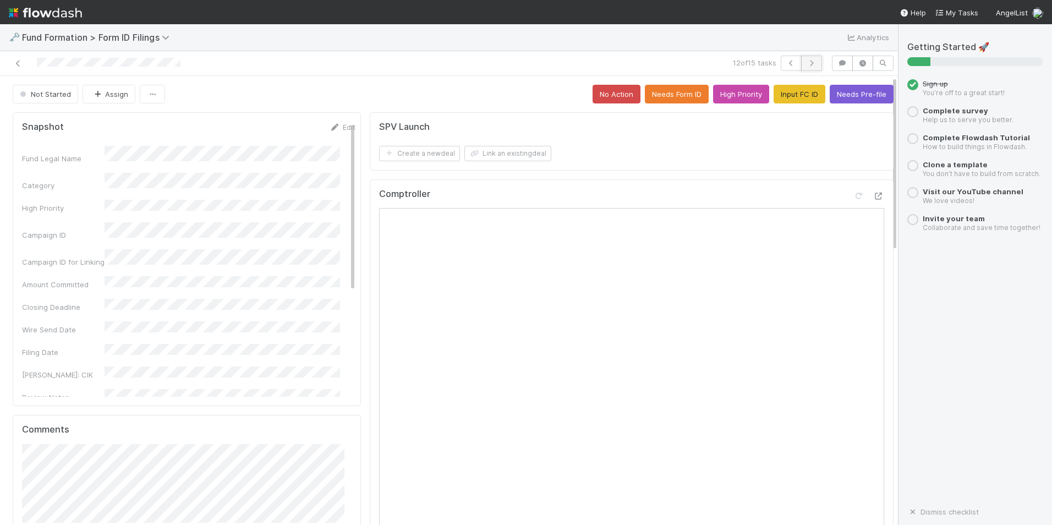
click at [810, 65] on button "button" at bounding box center [811, 63] width 21 height 15
click at [786, 99] on button "Input FC ID" at bounding box center [800, 94] width 52 height 19
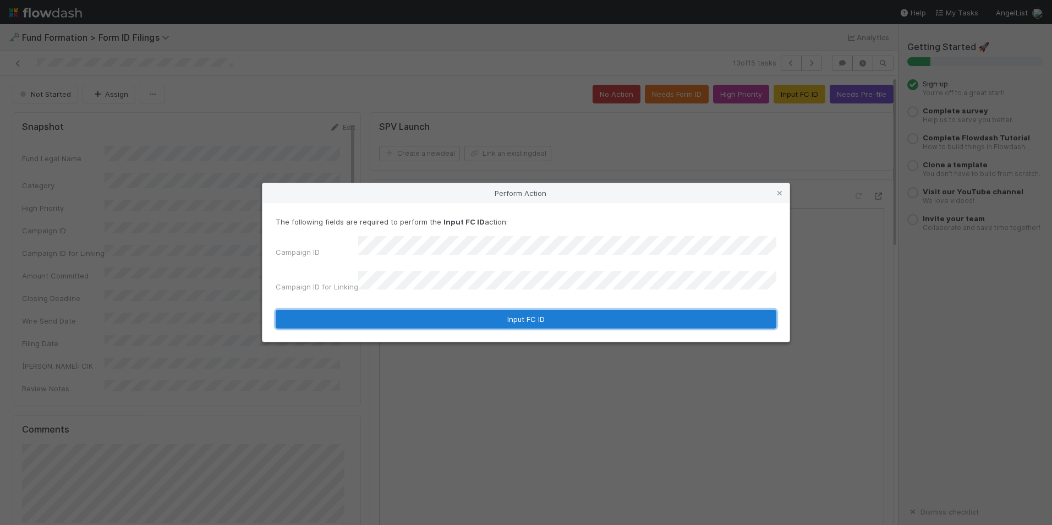
click at [533, 312] on button "Input FC ID" at bounding box center [526, 319] width 501 height 19
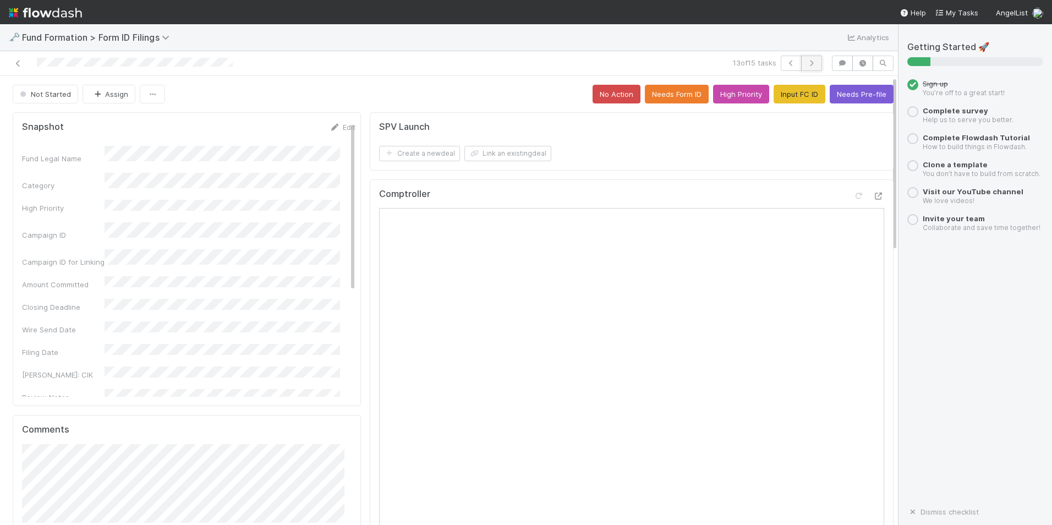
click at [806, 65] on icon "button" at bounding box center [811, 63] width 11 height 7
click at [786, 92] on button "Input FC ID" at bounding box center [800, 94] width 52 height 19
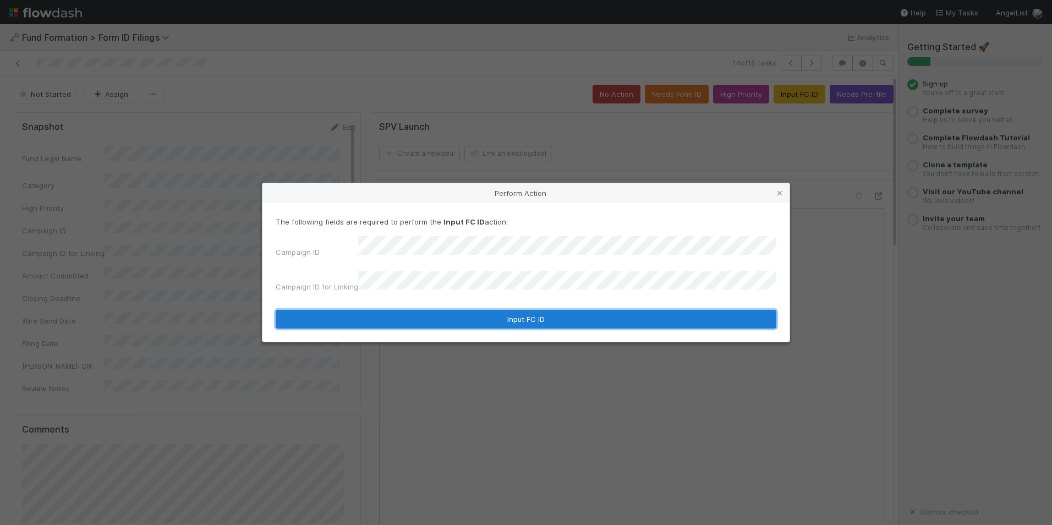
click at [530, 310] on button "Input FC ID" at bounding box center [526, 319] width 501 height 19
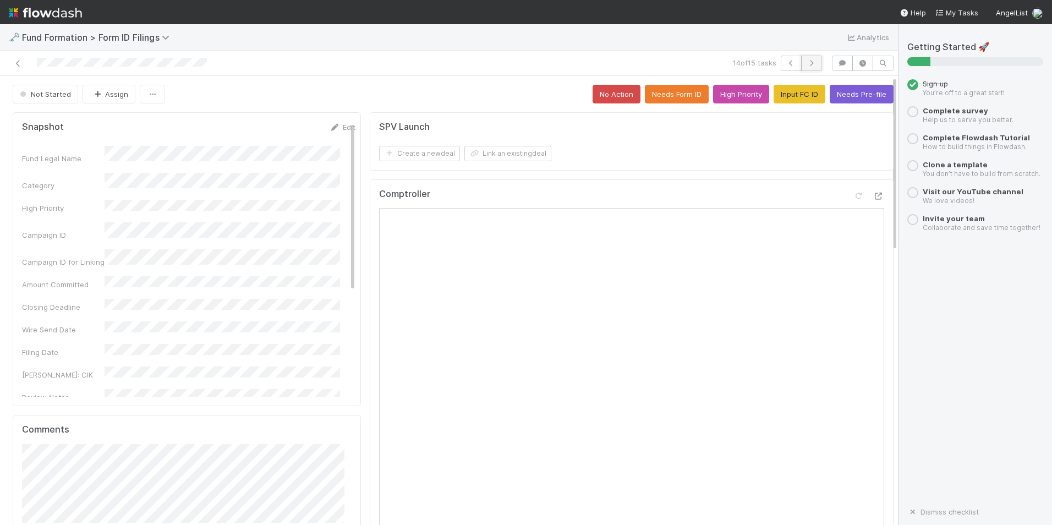
click at [806, 64] on icon "button" at bounding box center [811, 63] width 11 height 7
click at [780, 94] on button "Input FC ID" at bounding box center [800, 94] width 52 height 19
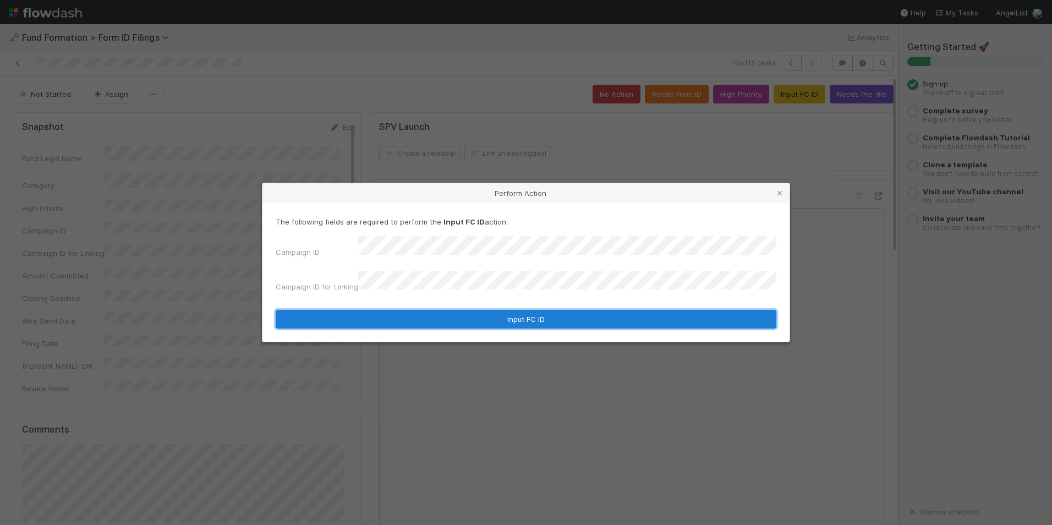
click at [581, 310] on button "Input FC ID" at bounding box center [526, 319] width 501 height 19
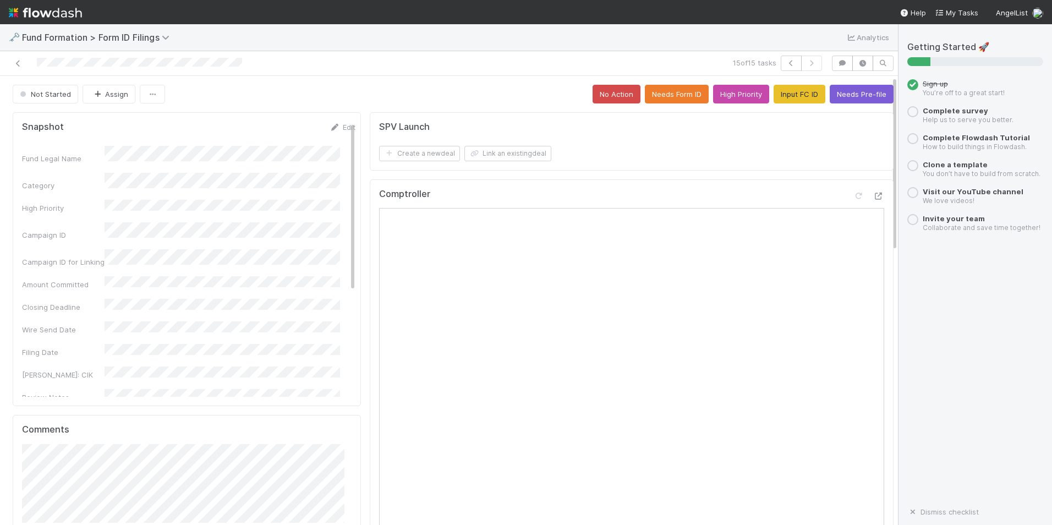
click at [170, 69] on div at bounding box center [210, 63] width 413 height 15
click at [22, 59] on link at bounding box center [18, 63] width 11 height 11
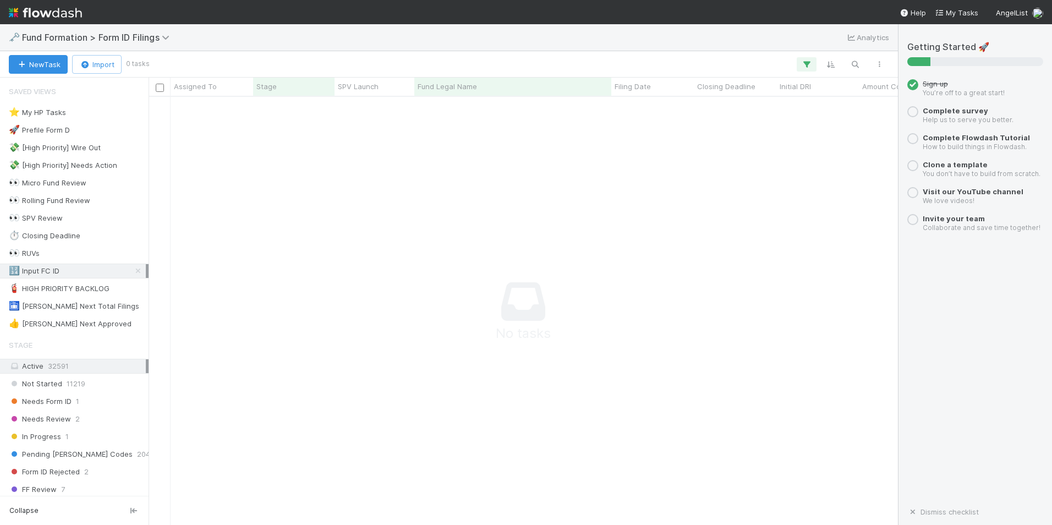
scroll to position [412, 741]
